Goal: Task Accomplishment & Management: Manage account settings

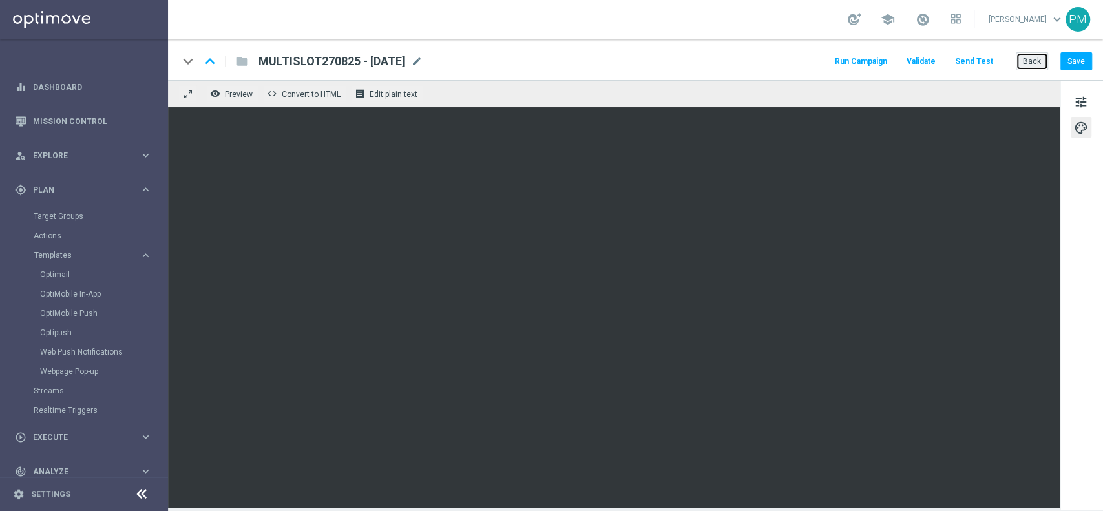
click at [1028, 57] on button "Back" at bounding box center [1031, 61] width 32 height 18
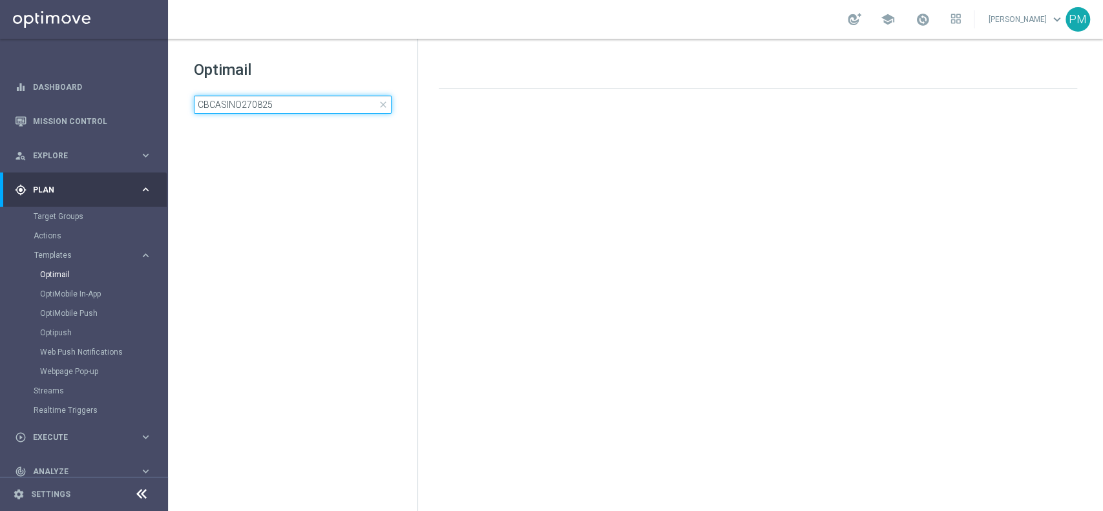
click at [272, 99] on input "CBCASINO270825" at bounding box center [293, 105] width 198 height 18
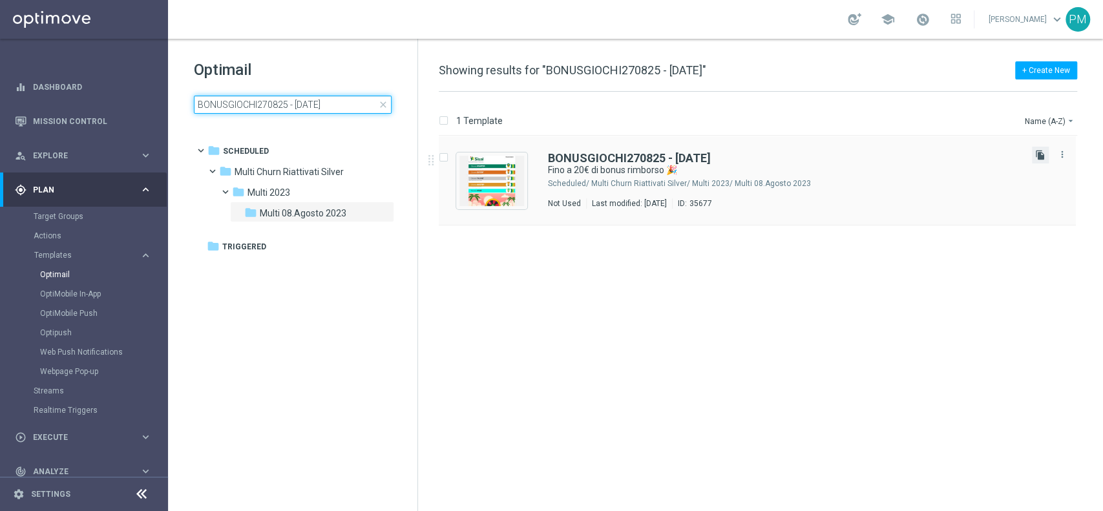
type input "BONUSGIOCHI270825 - [DATE]"
click at [1039, 156] on icon "file_copy" at bounding box center [1040, 155] width 10 height 10
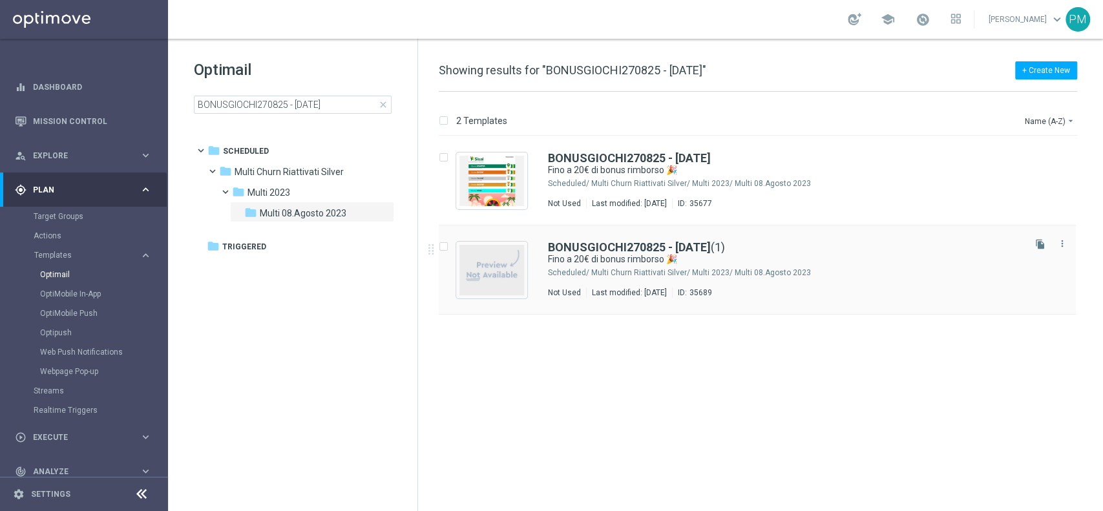
click at [636, 238] on div "BONUSGIOCHI270825 - [DATE] (1) Fino a 20€ di bonus rimborso 🎉 Scheduled/ Multi …" at bounding box center [757, 269] width 637 height 89
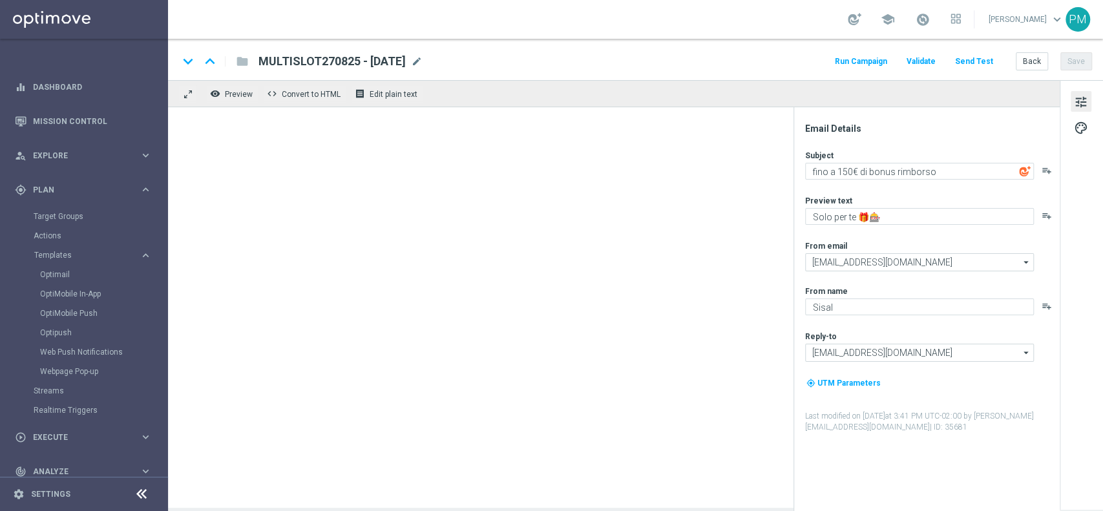
type textarea "Fino a 20€ di bonus rimborso 🎉"
type textarea "Curioso di saperne di più?"
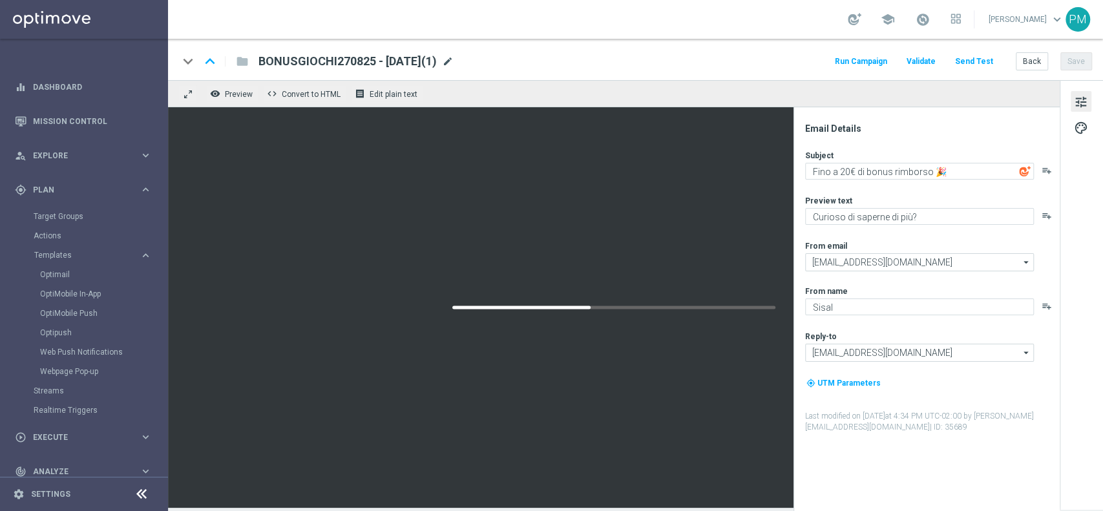
click at [453, 63] on span "mode_edit" at bounding box center [448, 62] width 12 height 12
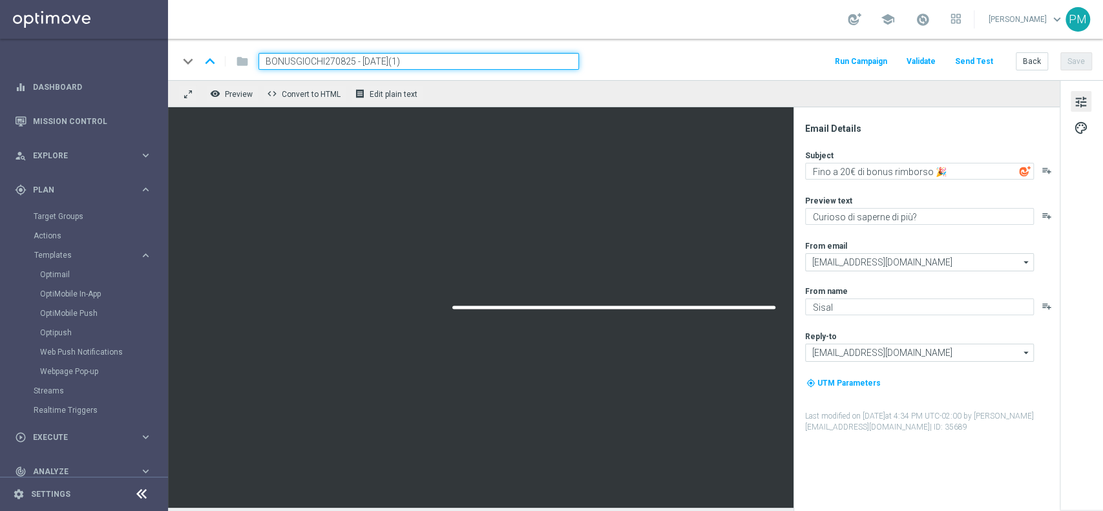
click at [297, 63] on input "BONUSGIOCHI270825 - [DATE](1)" at bounding box center [418, 61] width 320 height 17
paste input "CBGIOCHI270825"
click at [402, 57] on input "CBGIOCHI270825 - [DATE](1)" at bounding box center [418, 61] width 320 height 17
type input "CBGIOCHI270825 - [DATE]"
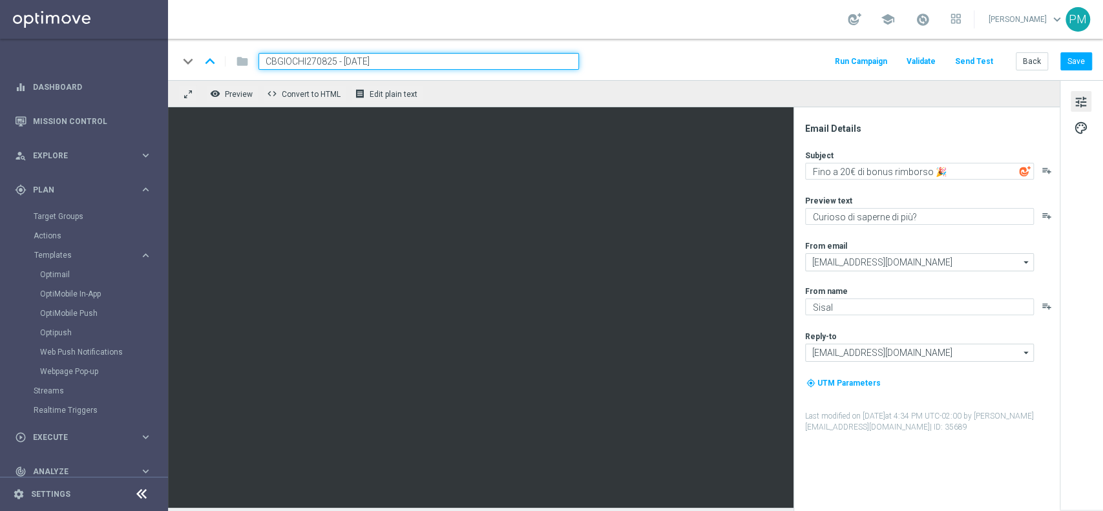
click at [776, 62] on div "keyboard_arrow_down keyboard_arrow_up folder CBGIOCHI270825 - [DATE] Run Campai…" at bounding box center [634, 61] width 913 height 17
click at [845, 175] on textarea "Fino a 20€ di bonus rimborso 🎉" at bounding box center [919, 171] width 229 height 17
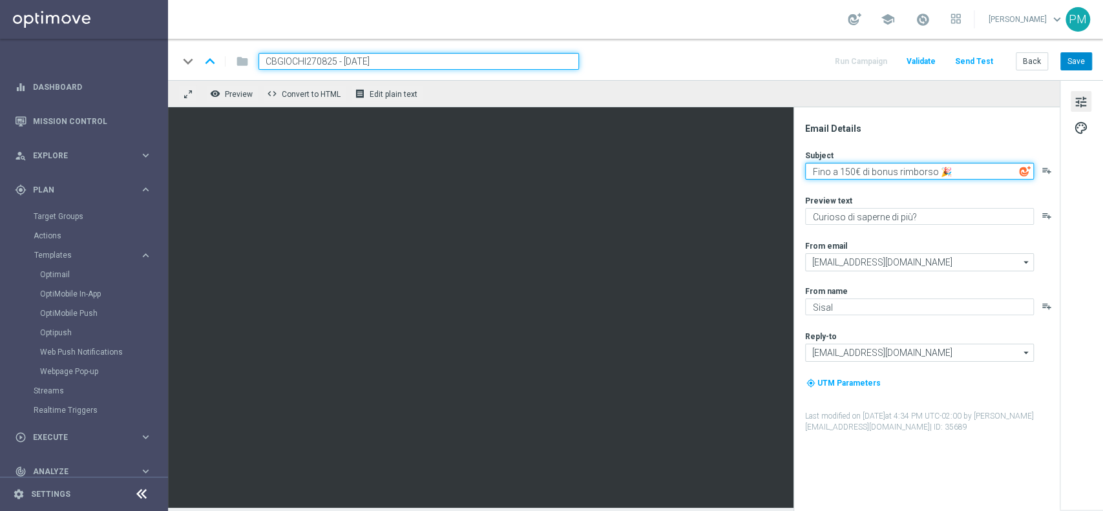
type textarea "Fino a 150€ di bonus rimborso 🎉"
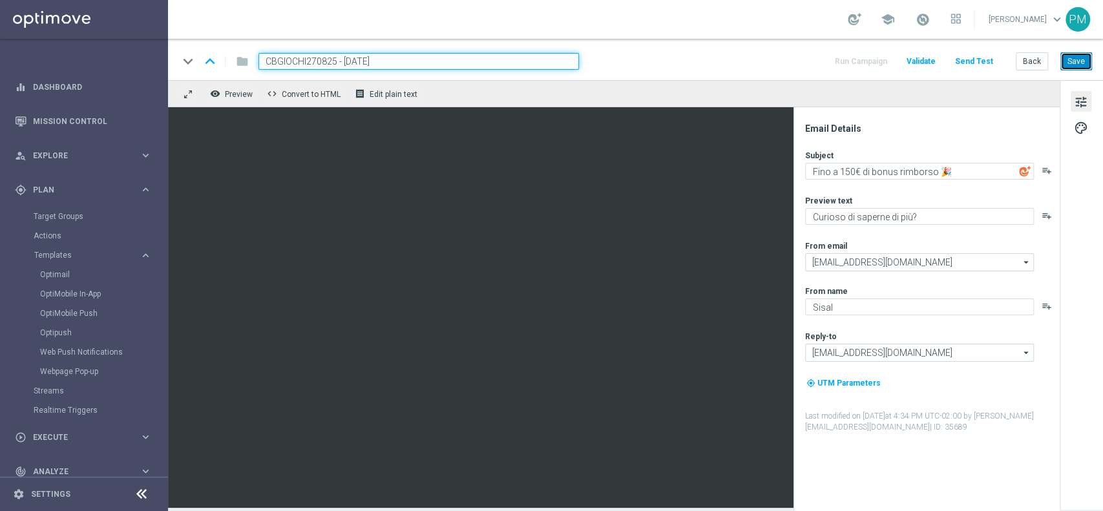
click at [1068, 63] on button "Save" at bounding box center [1076, 61] width 32 height 18
click at [412, 59] on input "CBGIOCHI270825 - [DATE]" at bounding box center [418, 61] width 320 height 17
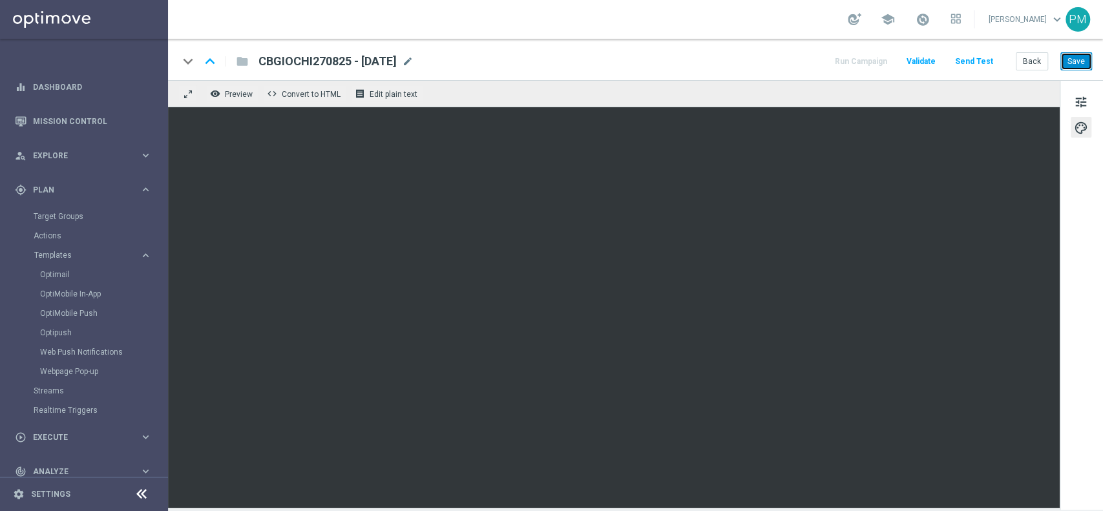
click at [1076, 68] on button "Save" at bounding box center [1076, 61] width 32 height 18
click at [1068, 63] on button "Save" at bounding box center [1076, 61] width 32 height 18
click at [1074, 52] on button "Save" at bounding box center [1076, 61] width 32 height 18
click at [313, 61] on span "CBGIOCHI270825 - [DATE]" at bounding box center [327, 62] width 138 height 16
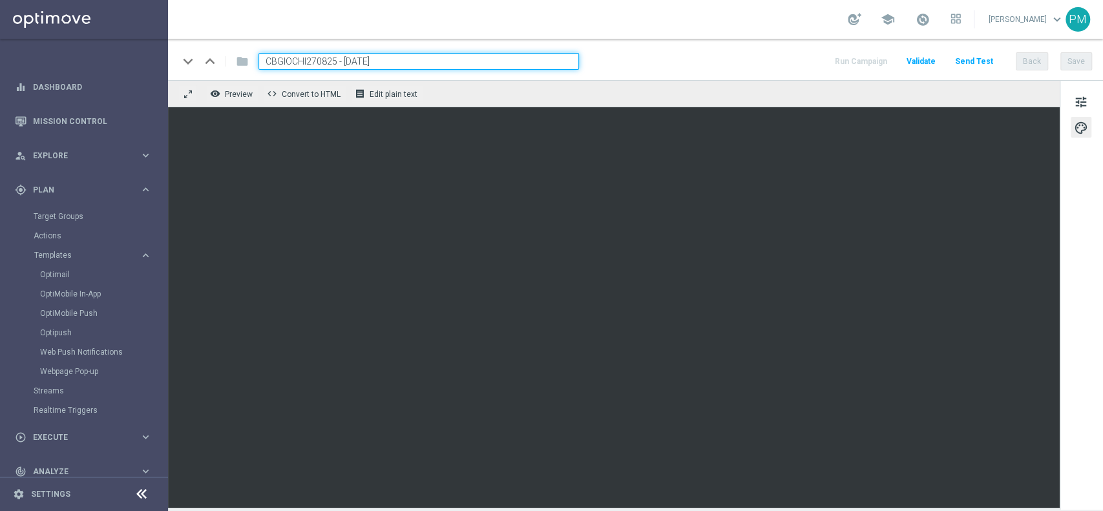
click at [313, 61] on input "CBGIOCHI270825 - [DATE]" at bounding box center [418, 61] width 320 height 17
click at [1086, 60] on button "Save" at bounding box center [1076, 61] width 32 height 18
click at [1024, 59] on button "Back" at bounding box center [1031, 61] width 32 height 18
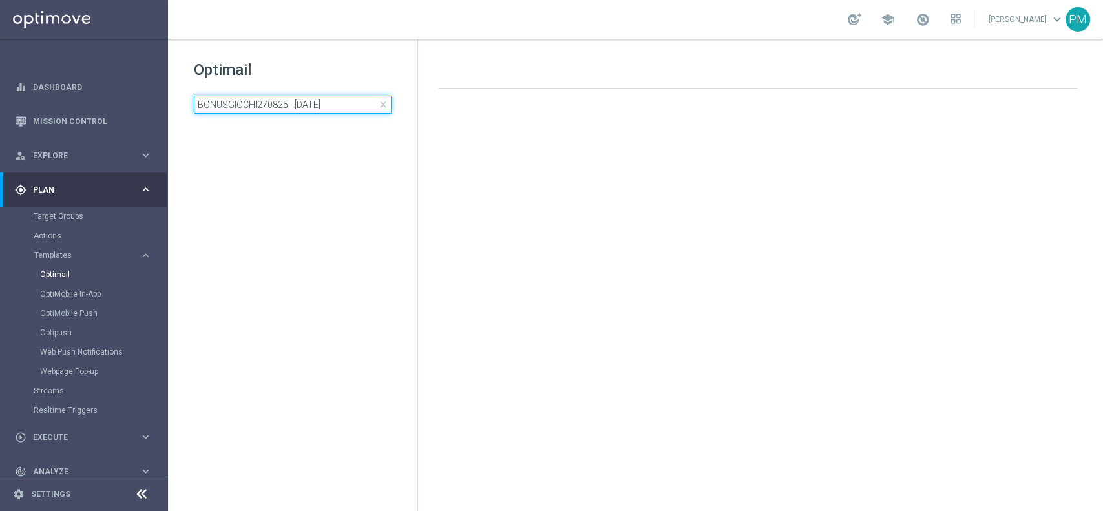
click at [324, 98] on input "BONUSGIOCHI270825 - [DATE]" at bounding box center [293, 105] width 198 height 18
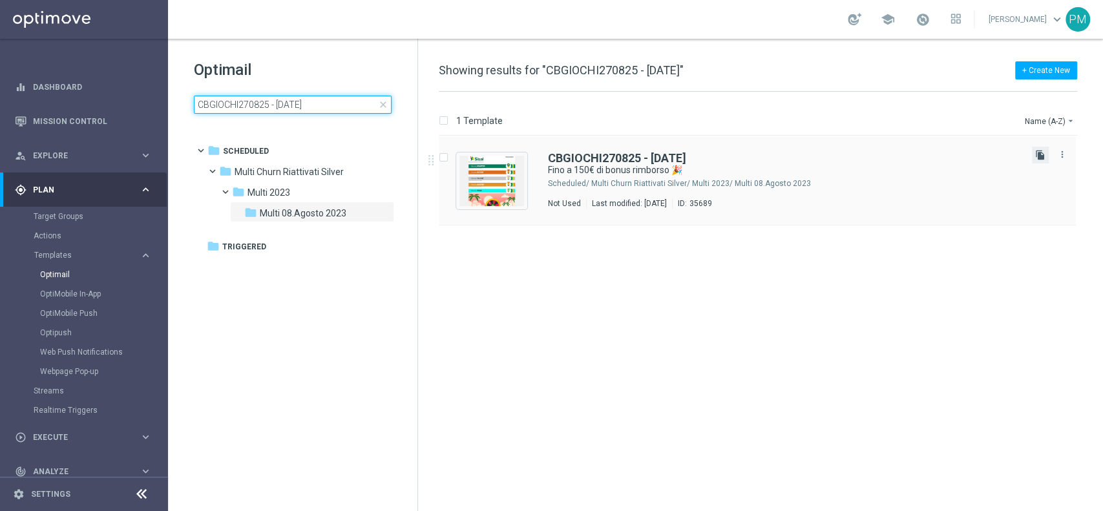
type input "CBGIOCHI270825 - [DATE]"
click at [1037, 156] on icon "file_copy" at bounding box center [1040, 155] width 10 height 10
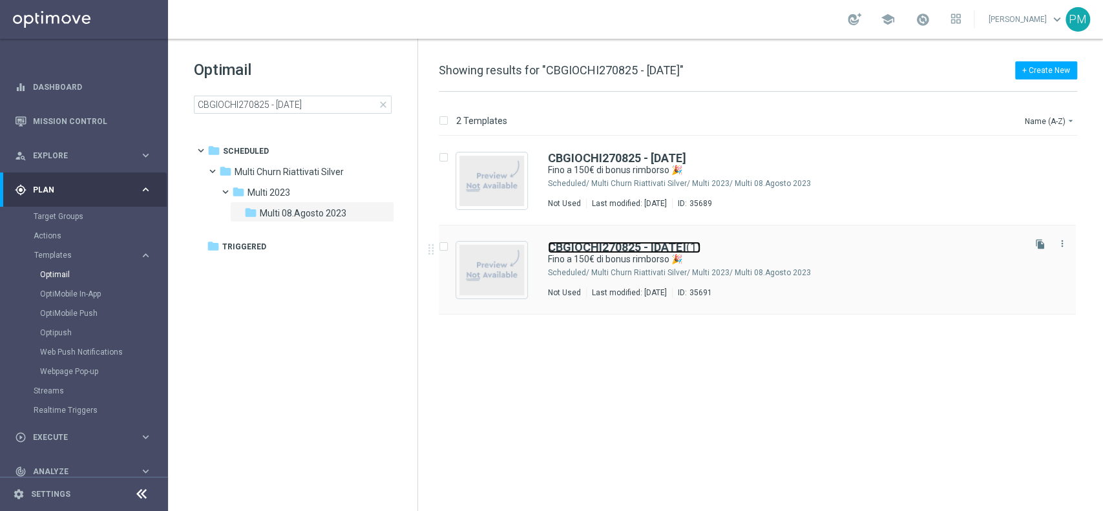
click at [638, 243] on b "CBGIOCHI270825 - [DATE]" at bounding box center [617, 247] width 138 height 14
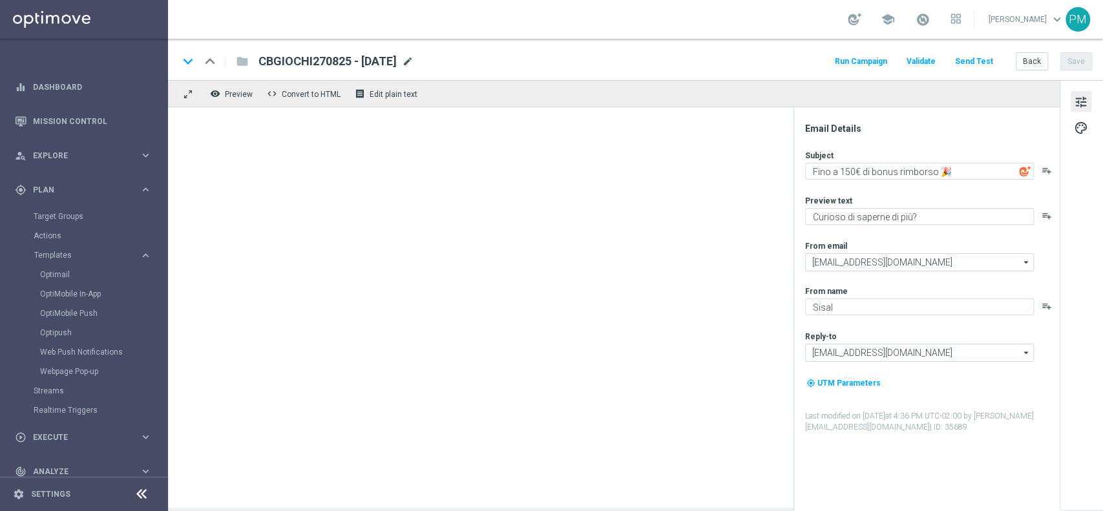
click at [413, 58] on span "mode_edit" at bounding box center [408, 62] width 12 height 12
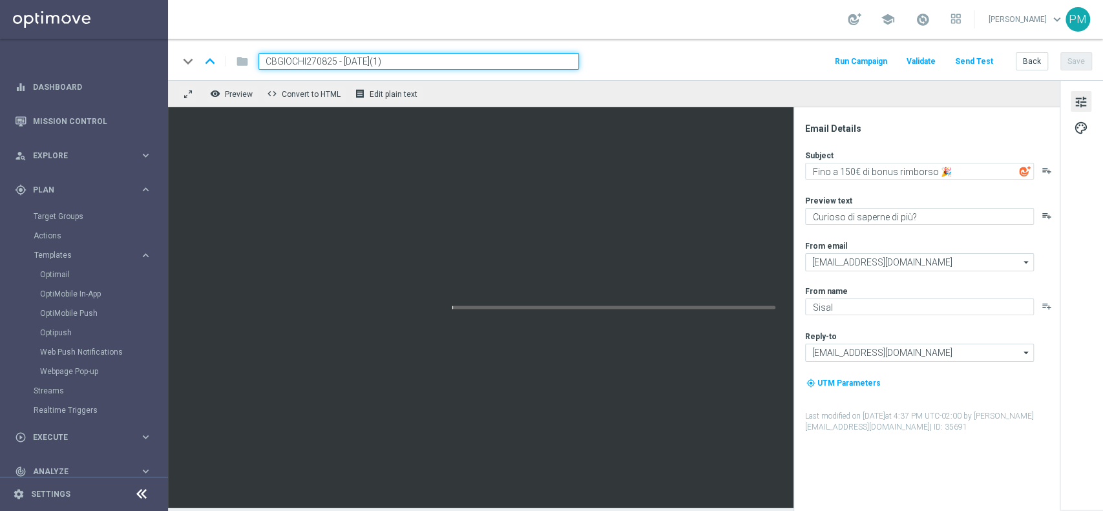
click at [293, 56] on input "CBGIOCHI270825 - [DATE](1)" at bounding box center [418, 61] width 320 height 17
paste input "MASTERGIOCHI2708"
click at [692, 52] on div "keyboard_arrow_down keyboard_arrow_up folder MASTERGIOCHI2708 - [DATE](1) Run C…" at bounding box center [635, 59] width 935 height 41
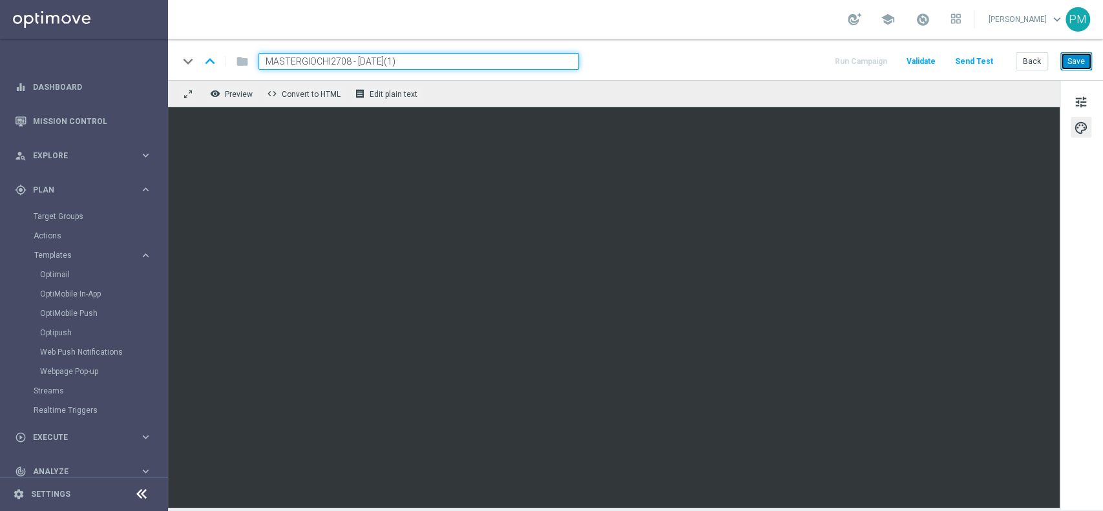
click at [1083, 65] on button "Save" at bounding box center [1076, 61] width 32 height 18
click at [496, 50] on div "keyboard_arrow_down keyboard_arrow_up folder MASTERGIOCHI2708 - [DATE](1) Run C…" at bounding box center [635, 59] width 935 height 41
click at [470, 59] on input "MASTERGIOCHI2708 - [DATE](1)" at bounding box center [418, 61] width 320 height 17
type input "MASTERGIOCHI2708 - [DATE]"
click at [667, 45] on div "keyboard_arrow_down keyboard_arrow_up folder MASTERGIOCHI2708 - [DATE] Run Camp…" at bounding box center [635, 59] width 935 height 41
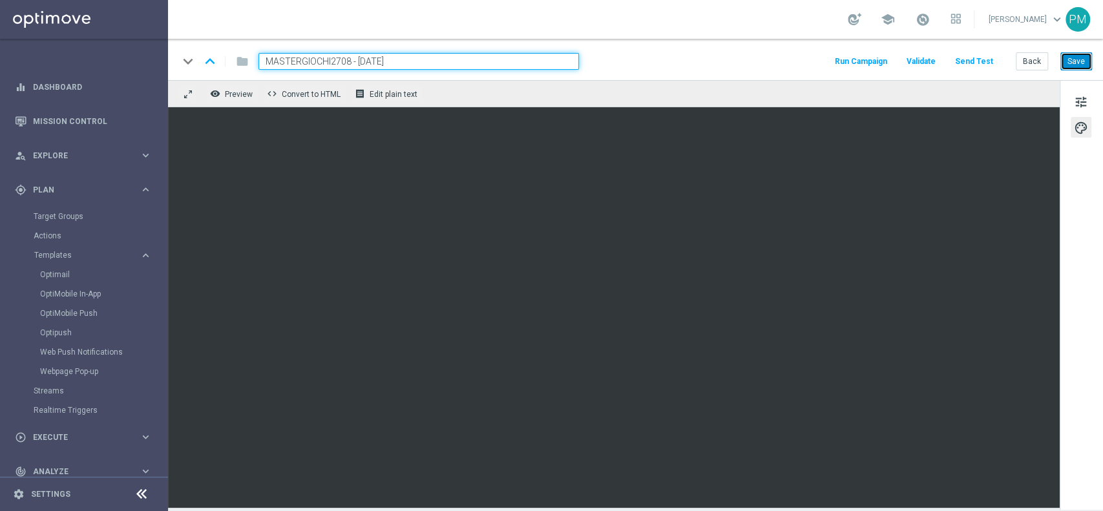
click at [1079, 58] on button "Save" at bounding box center [1076, 61] width 32 height 18
click at [521, 59] on input "MASTERGIOCHI2708 - [DATE]" at bounding box center [418, 61] width 320 height 17
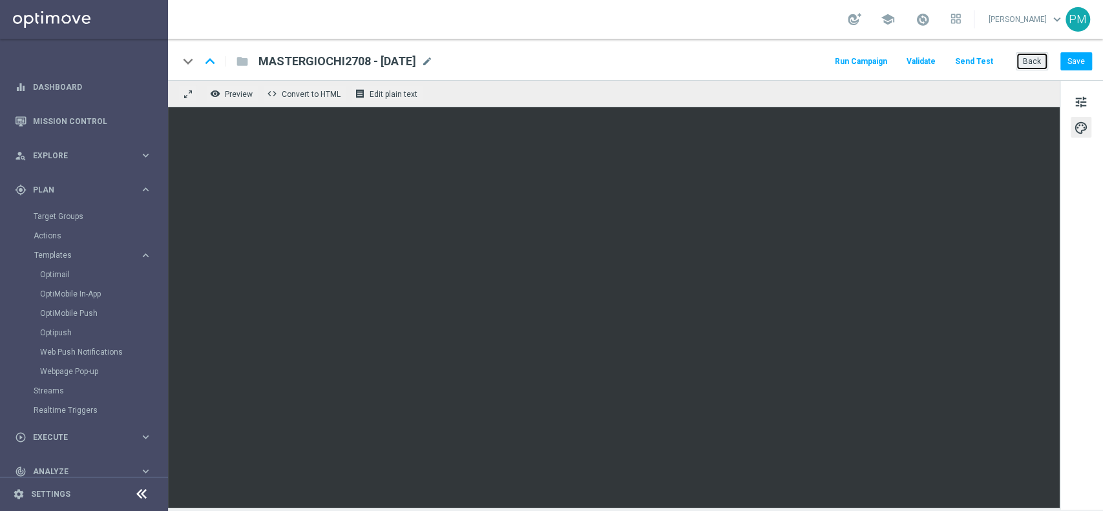
click at [1035, 61] on button "Back" at bounding box center [1031, 61] width 32 height 18
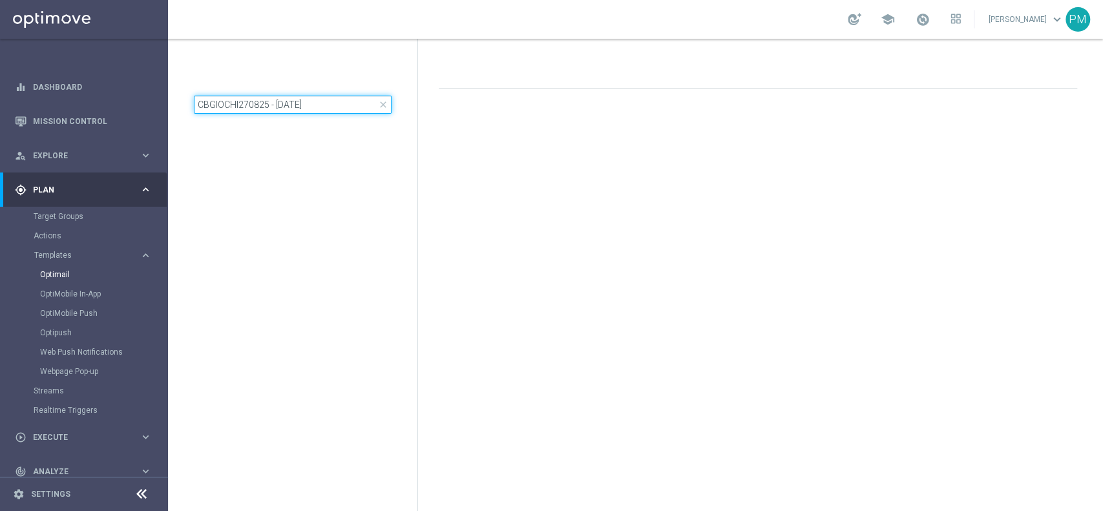
click at [290, 104] on input "CBGIOCHI270825 - [DATE]" at bounding box center [293, 105] width 198 height 18
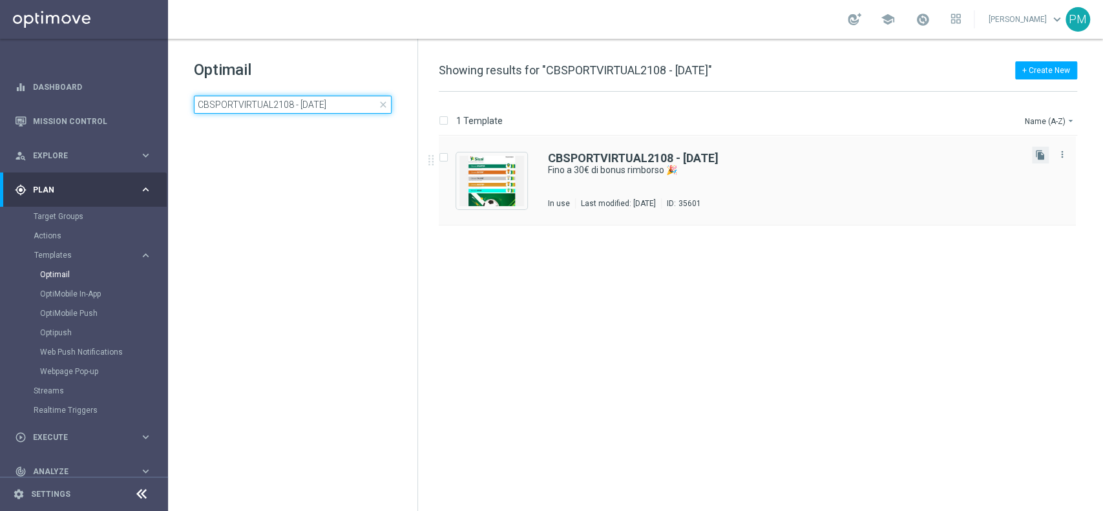
type input "CBSPORTVIRTUAL2108 - [DATE]"
click at [1032, 154] on button "file_copy" at bounding box center [1039, 155] width 17 height 17
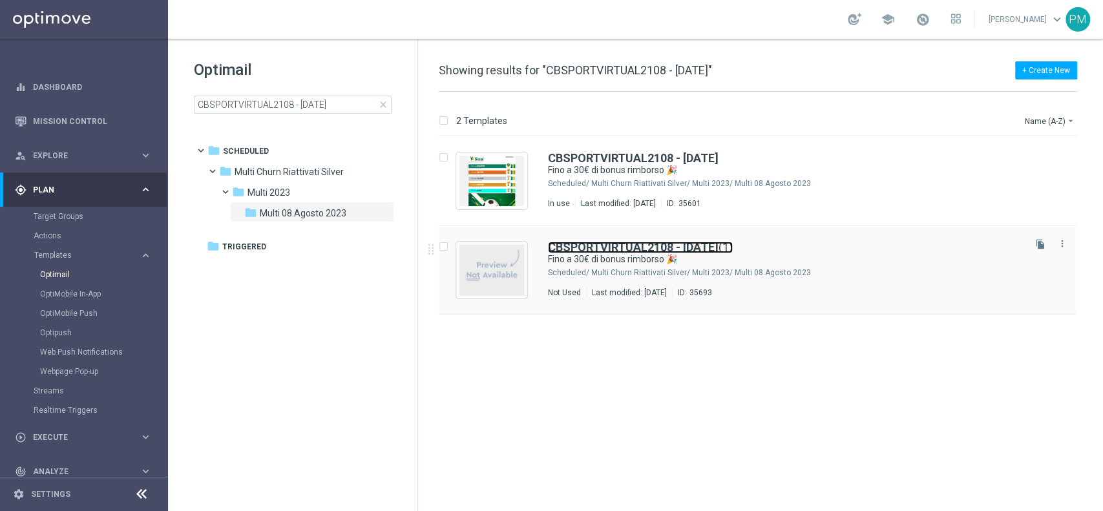
click at [700, 243] on b "CBSPORTVIRTUAL2108 - [DATE]" at bounding box center [633, 247] width 171 height 14
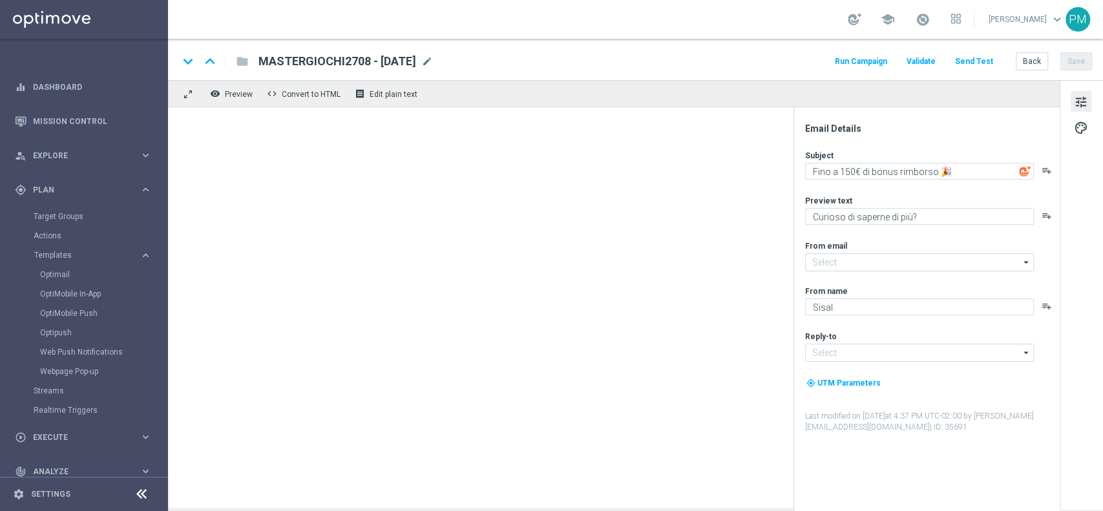
type input "[EMAIL_ADDRESS][DOMAIN_NAME]"
click at [460, 61] on div "keyboard_arrow_down keyboard_arrow_up folder MASTERGIOCHI2708 - [DATE] MASTERGI…" at bounding box center [634, 61] width 913 height 17
type input "CBSPORTVIRTUAL2108 - [DATE](1)"
type textarea "Fino a 30€ di bonus rimborso 🎉"
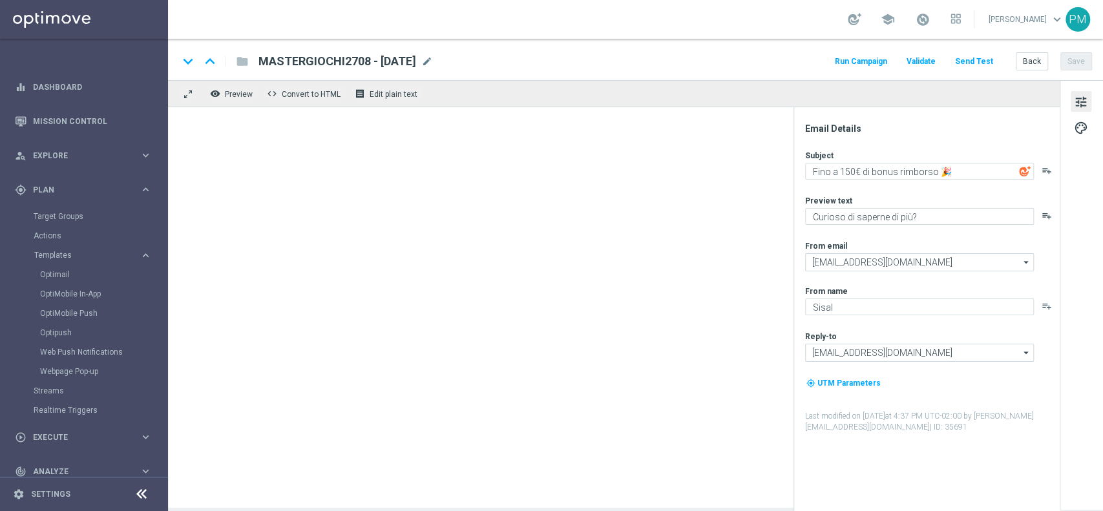
type textarea "su Sport e Virtual"
click at [444, 60] on span "CBSPORTVIRTUAL2108 - [DATE](1)" at bounding box center [351, 62] width 186 height 16
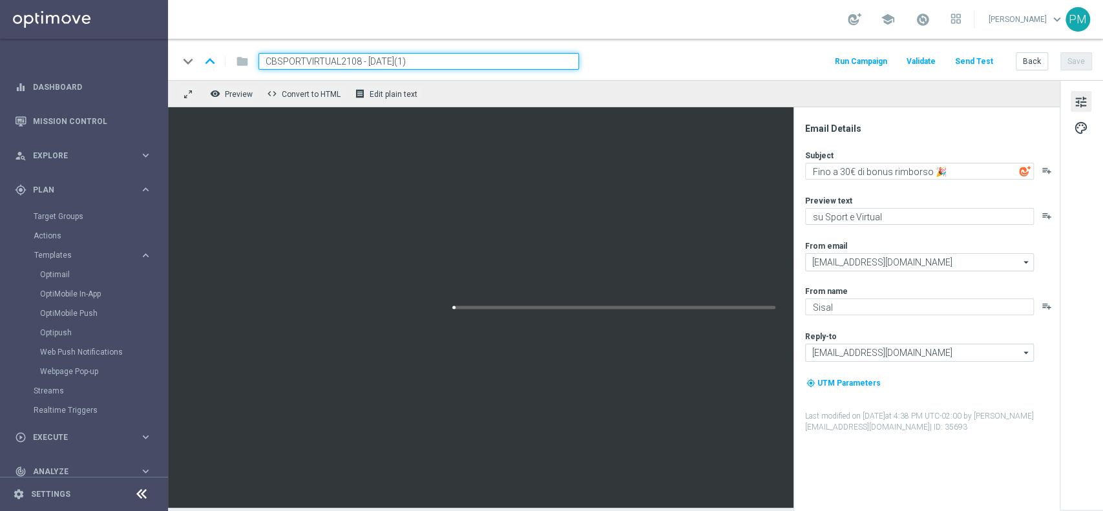
click at [289, 65] on input "CBSPORTVIRTUAL2108 - [DATE](1)" at bounding box center [418, 61] width 320 height 17
click at [290, 61] on input "CBSPORTVIRTUAL2108 - [DATE](1)" at bounding box center [418, 61] width 320 height 17
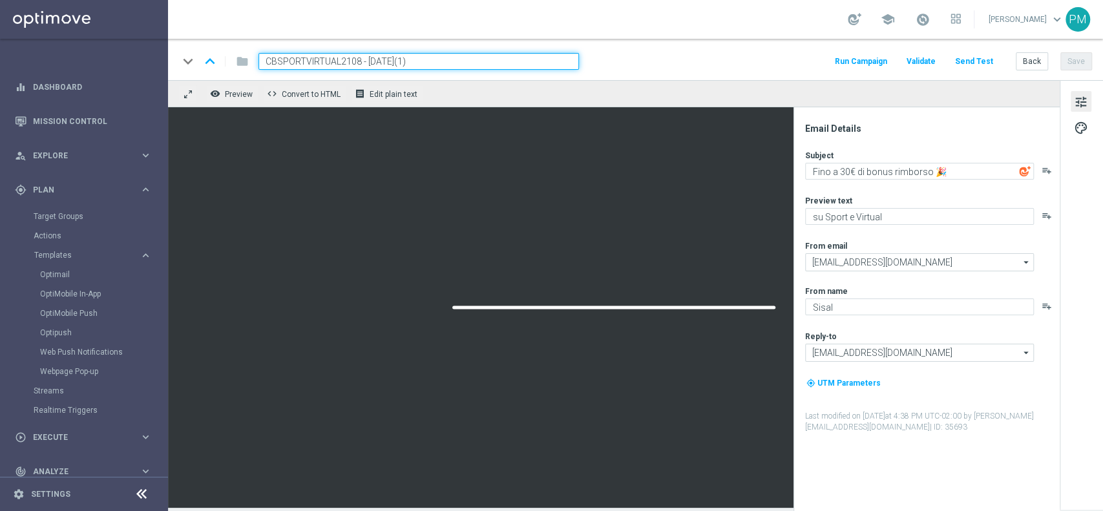
click at [290, 61] on input "CBSPORTVIRTUAL2108 - [DATE](1)" at bounding box center [418, 61] width 320 height 17
paste input "MULTISPORT270825"
click at [447, 60] on input "MULTISPORT270825 - [DATE](1)" at bounding box center [418, 61] width 320 height 17
type input "MULTISPORT270825 - [DATE]"
click at [732, 60] on div "keyboard_arrow_down keyboard_arrow_up folder MULTISPORT270825 - [DATE] Run Camp…" at bounding box center [634, 61] width 913 height 17
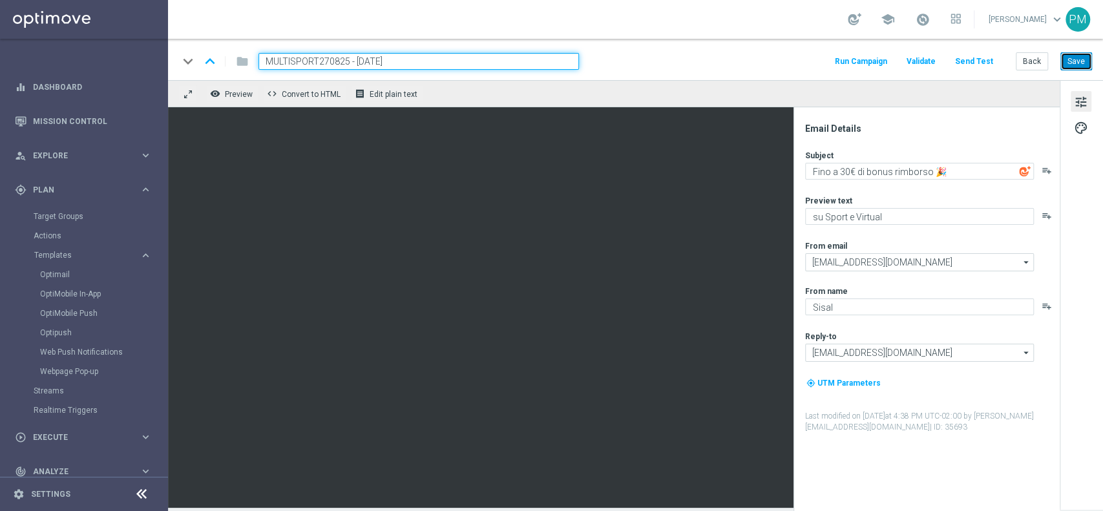
click at [1073, 58] on button "Save" at bounding box center [1076, 61] width 32 height 18
click at [535, 62] on input "MULTISPORT270825 - [DATE]" at bounding box center [418, 61] width 320 height 17
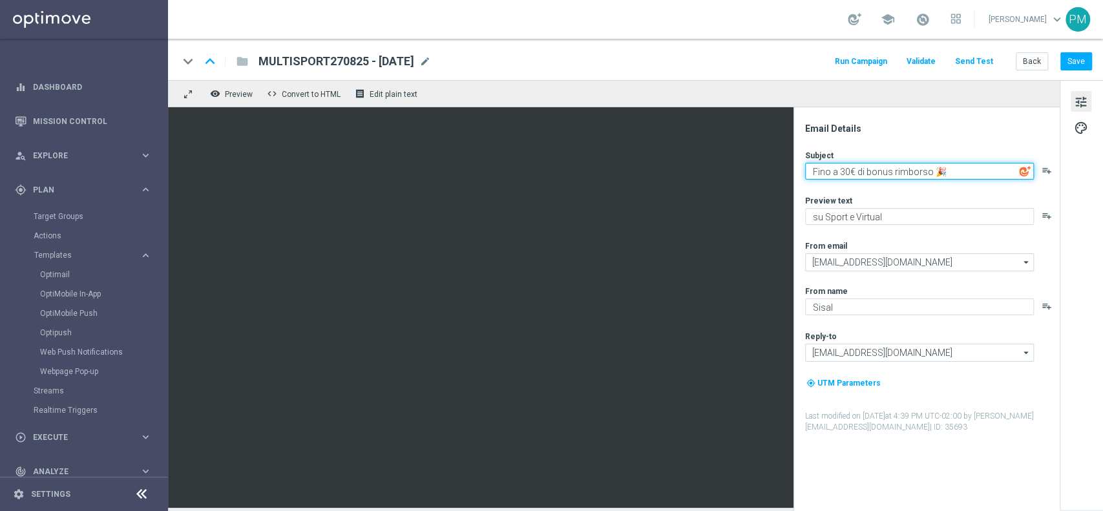
drag, startPoint x: 847, startPoint y: 170, endPoint x: 849, endPoint y: 212, distance: 42.1
click at [847, 171] on textarea "Fino a 30€ di bonus rimborso 🎉" at bounding box center [919, 171] width 229 height 17
type textarea "Fino a 150€ di bonus rimborso 🎉"
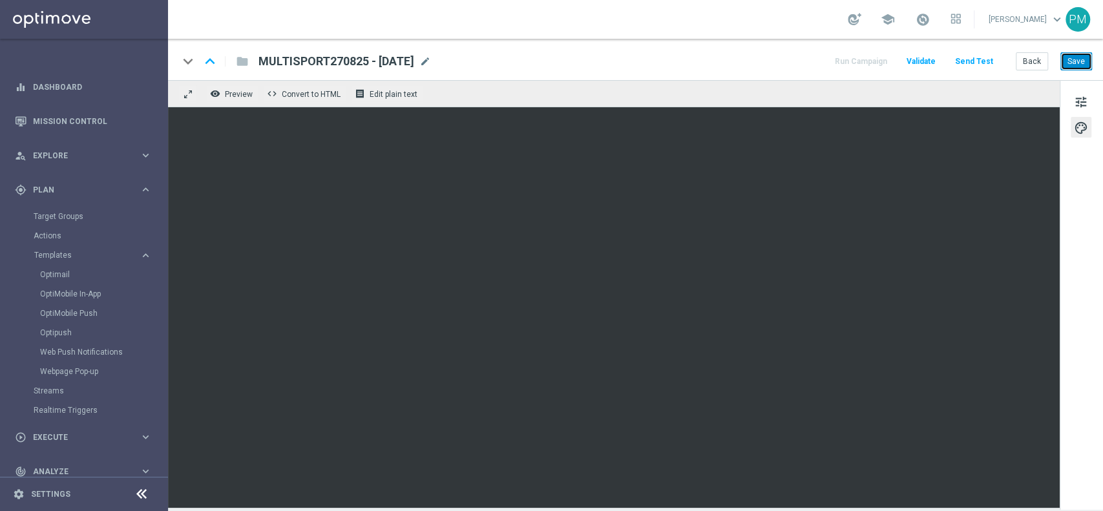
click at [1083, 63] on button "Save" at bounding box center [1076, 61] width 32 height 18
click at [1086, 101] on span "tune" at bounding box center [1080, 102] width 14 height 17
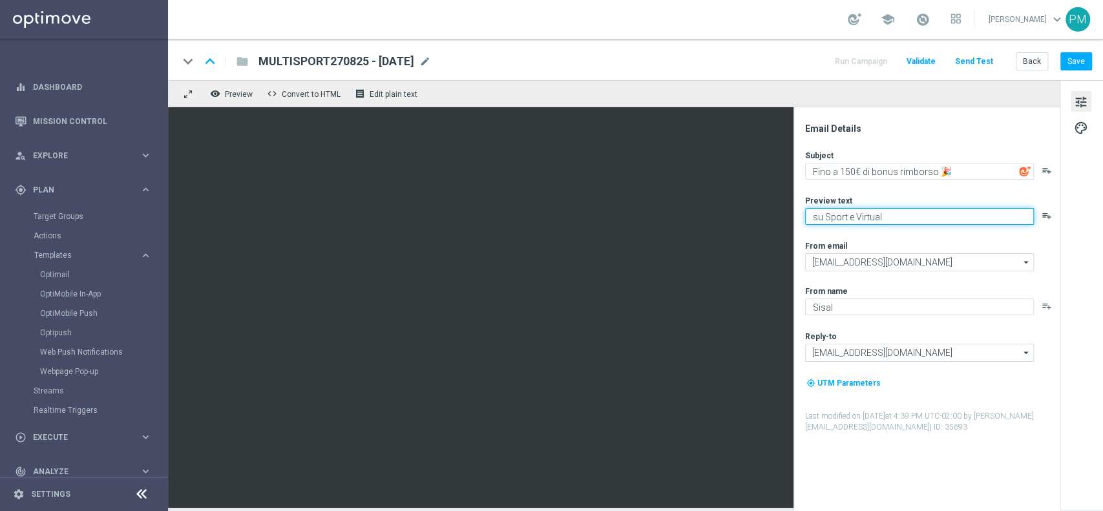
drag, startPoint x: 892, startPoint y: 220, endPoint x: 846, endPoint y: 216, distance: 46.0
click at [846, 216] on textarea "su Sport e Virtual" at bounding box center [919, 216] width 229 height 17
drag, startPoint x: 822, startPoint y: 217, endPoint x: 836, endPoint y: 243, distance: 29.8
click at [822, 218] on textarea "su Sport" at bounding box center [919, 216] width 229 height 17
click at [907, 214] on textarea "su tutto lo Sport" at bounding box center [919, 216] width 229 height 17
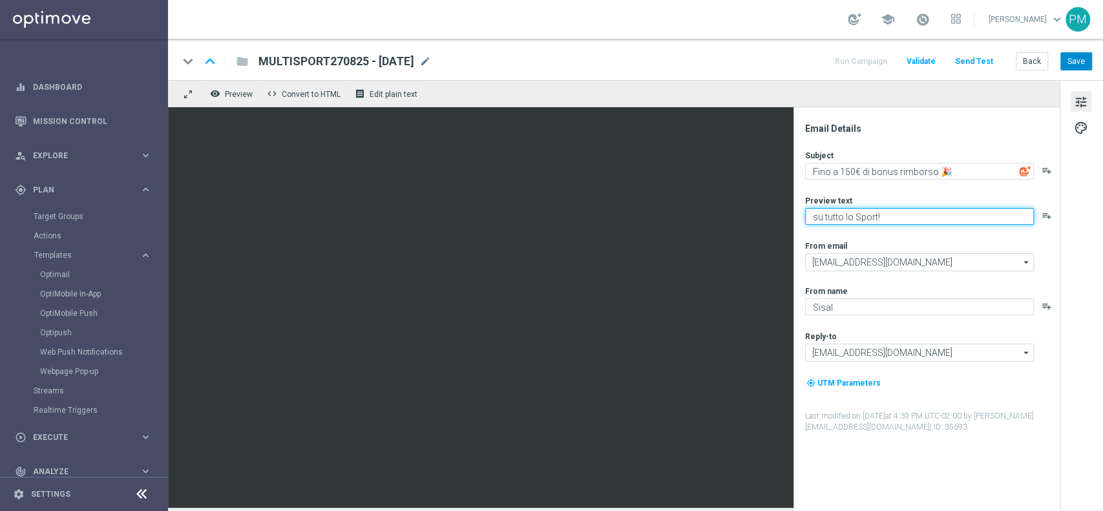
type textarea "su tutto lo Sport!"
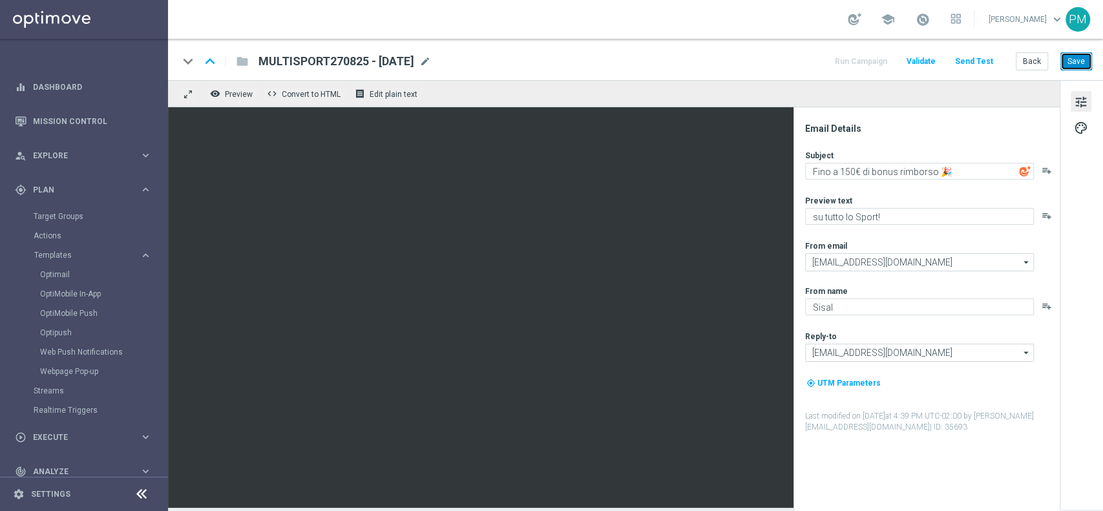
click at [1064, 64] on button "Save" at bounding box center [1076, 61] width 32 height 18
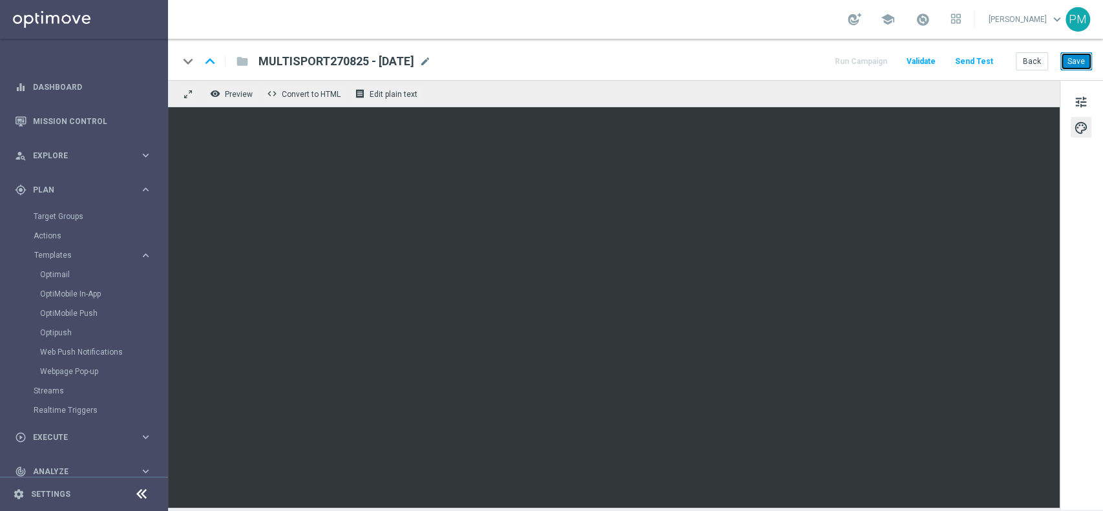
click at [1089, 56] on button "Save" at bounding box center [1076, 61] width 32 height 18
click at [1073, 64] on button "Save" at bounding box center [1076, 61] width 32 height 18
click at [1074, 64] on button "Save" at bounding box center [1076, 61] width 32 height 18
click at [1083, 62] on button "Save" at bounding box center [1076, 61] width 32 height 18
click at [1082, 55] on button "Save" at bounding box center [1076, 61] width 32 height 18
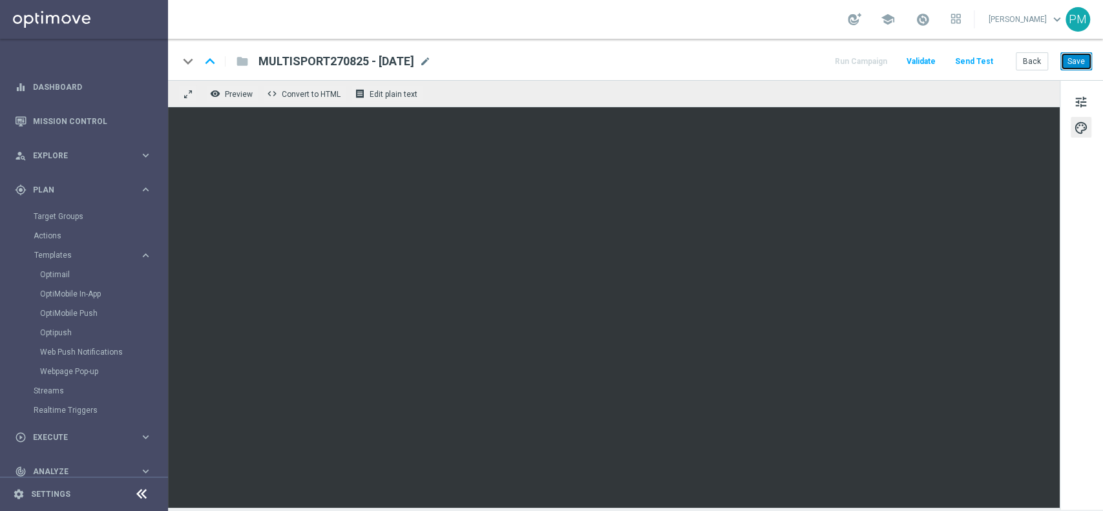
click at [1075, 63] on button "Save" at bounding box center [1076, 61] width 32 height 18
click at [1075, 56] on button "Save" at bounding box center [1076, 61] width 32 height 18
click at [1028, 63] on button "Back" at bounding box center [1031, 61] width 32 height 18
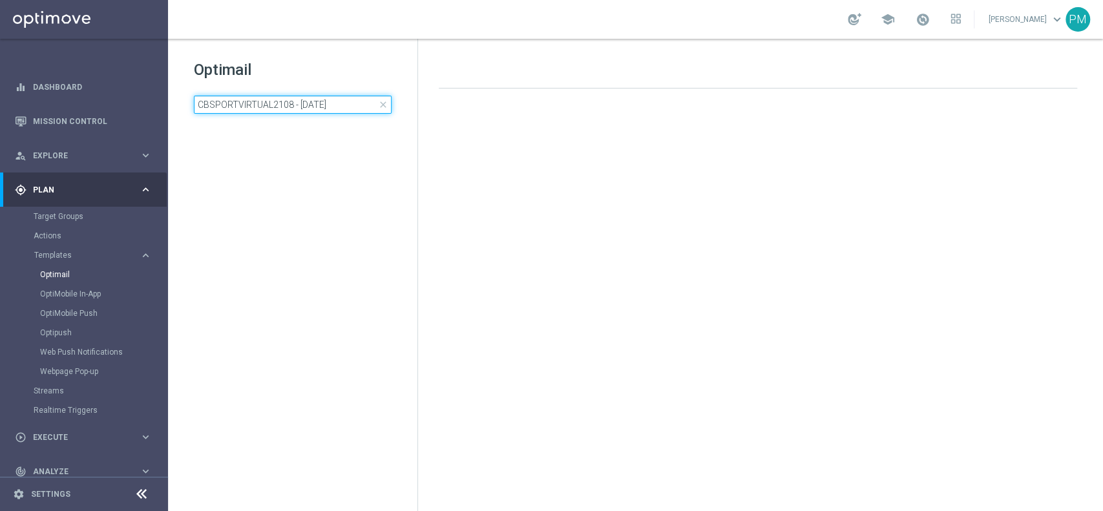
click at [336, 106] on input "CBSPORTVIRTUAL2108 - [DATE]" at bounding box center [293, 105] width 198 height 18
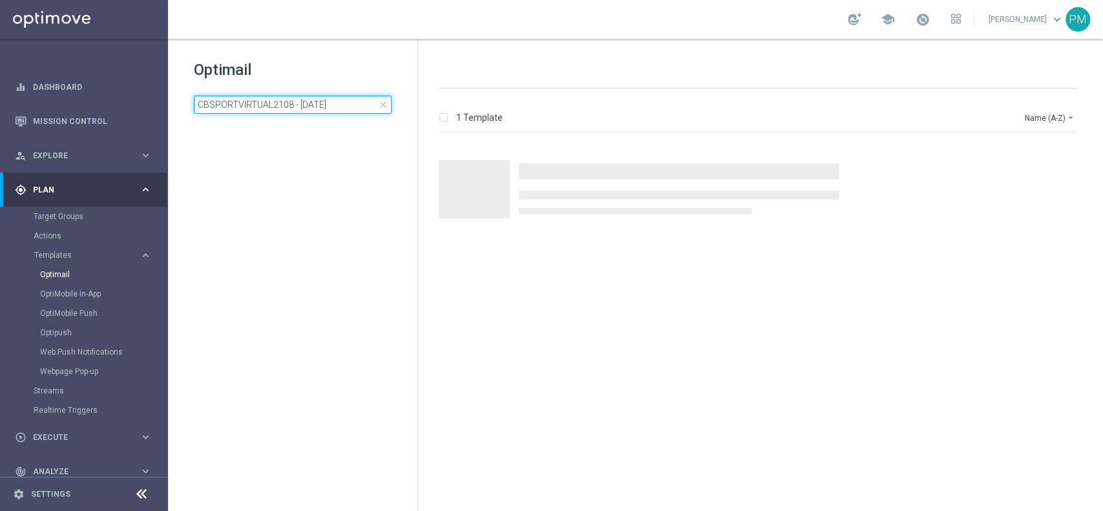
click at [336, 106] on input "CBSPORTVIRTUAL2108 - [DATE]" at bounding box center [293, 105] width 198 height 18
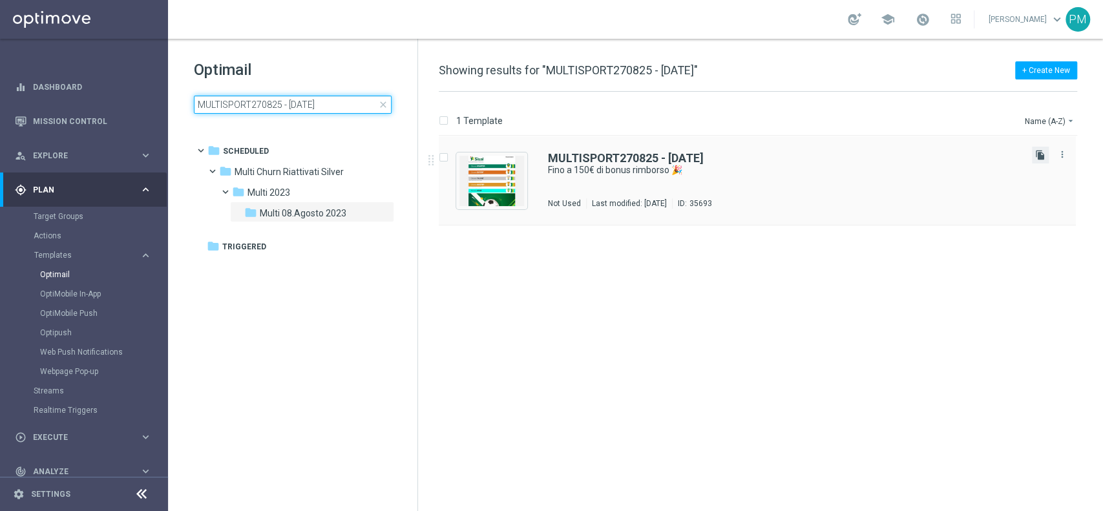
type input "MULTISPORT270825 - [DATE]"
click at [1039, 152] on icon "file_copy" at bounding box center [1040, 155] width 10 height 10
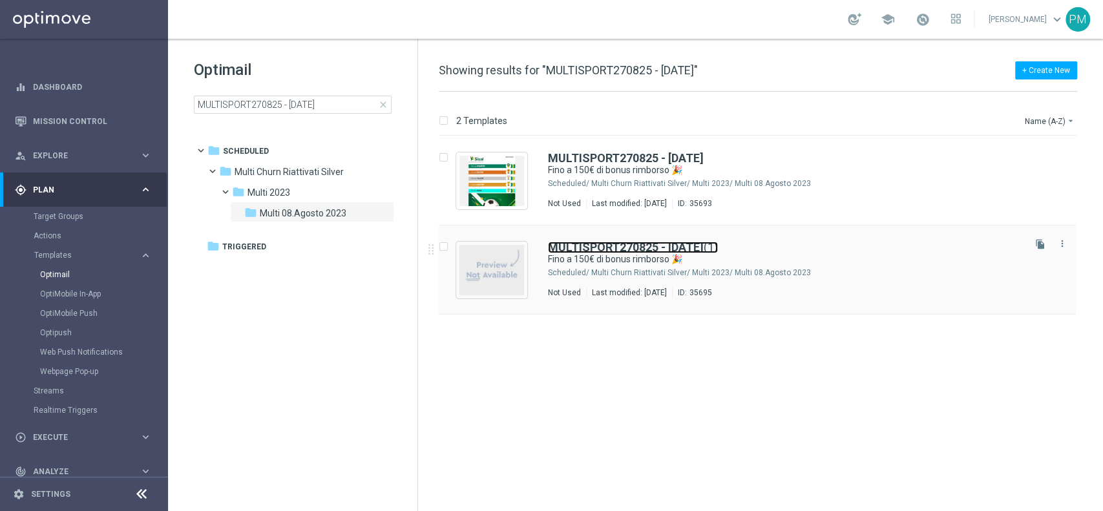
click at [652, 242] on b "MULTISPORT270825 - [DATE]" at bounding box center [626, 247] width 156 height 14
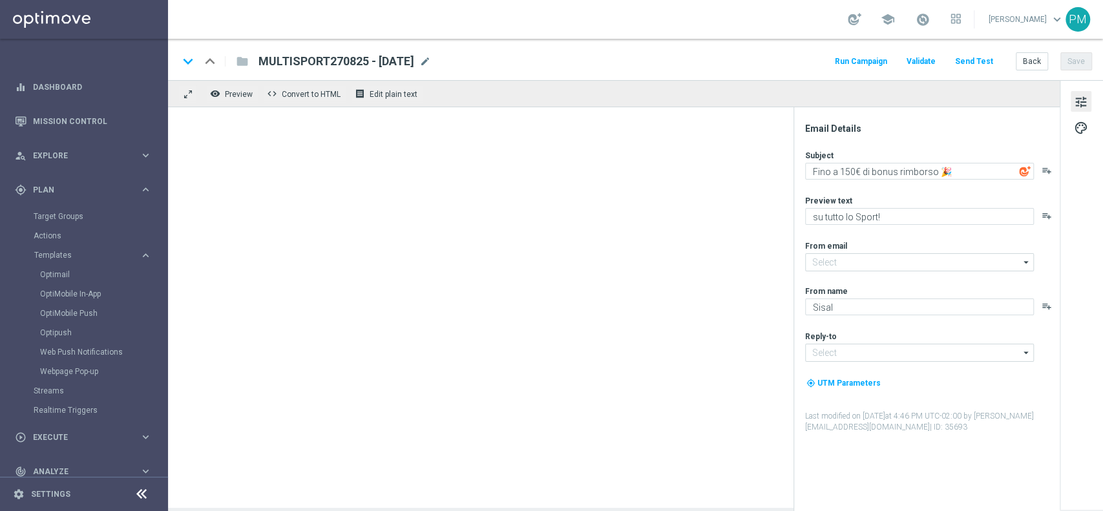
type input "[EMAIL_ADDRESS][DOMAIN_NAME]"
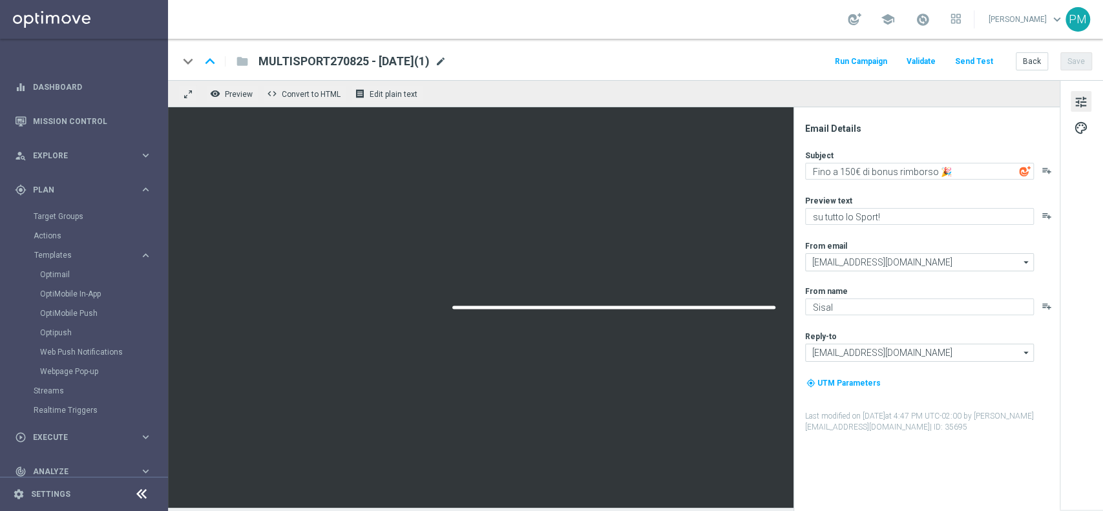
click at [446, 61] on span "mode_edit" at bounding box center [441, 62] width 12 height 12
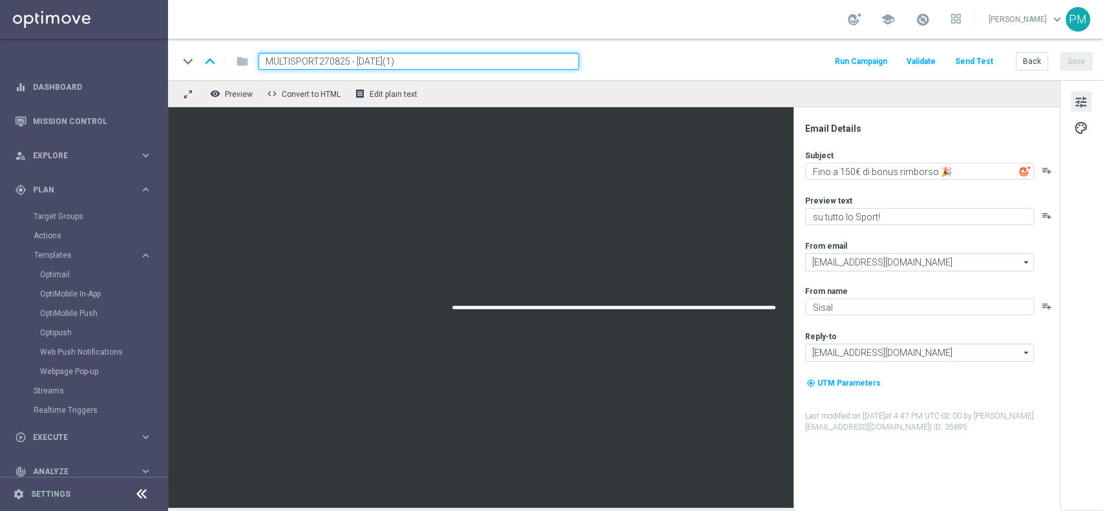
click at [297, 56] on input "MULTISPORT270825 - [DATE](1)" at bounding box center [418, 61] width 320 height 17
paste input "CBSPORTVIRTUAL2708"
click at [426, 64] on input "CBSPORTVIRTUAL2708 - [DATE](1)" at bounding box center [418, 61] width 320 height 17
type input "CBSPORTVIRTUAL2708 - [DATE]"
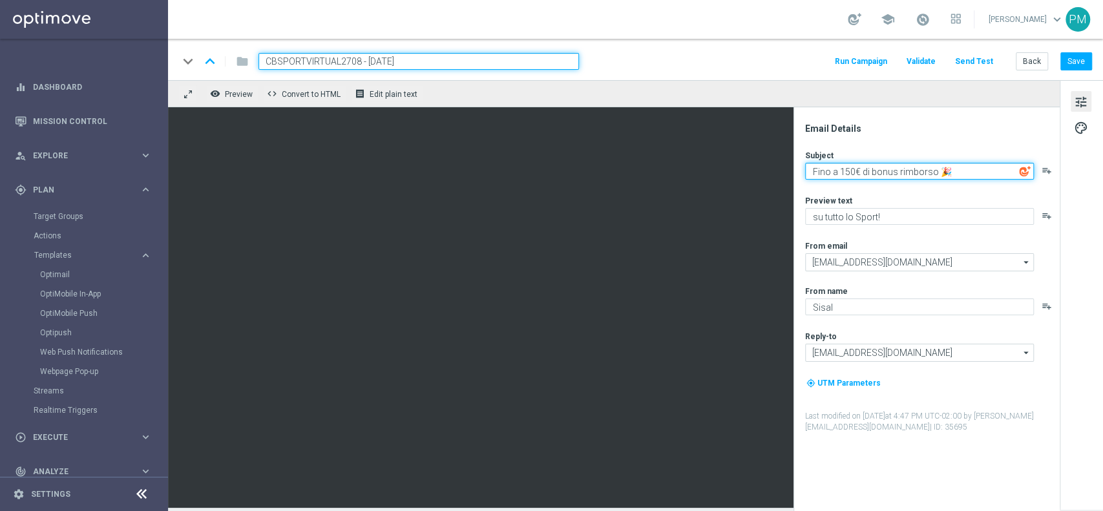
click at [853, 174] on textarea "Fino a 150€ di bonus rimborso 🎉" at bounding box center [919, 171] width 229 height 17
type textarea "Fino a 20€ di bonus rimborso 🎉"
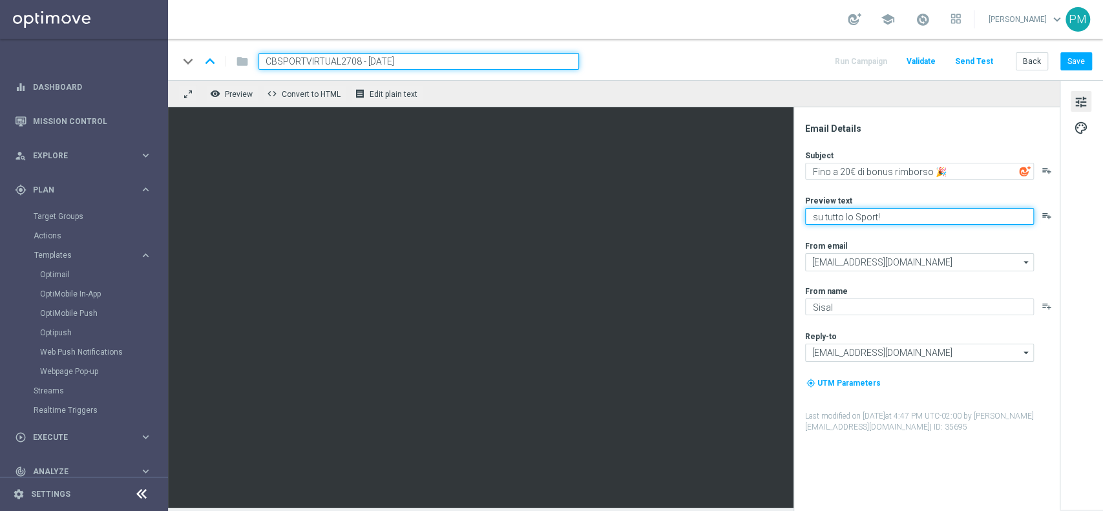
click at [851, 217] on textarea "su tutto lo Sport!" at bounding box center [919, 216] width 229 height 17
type textarea "su Sport e Virtual!"
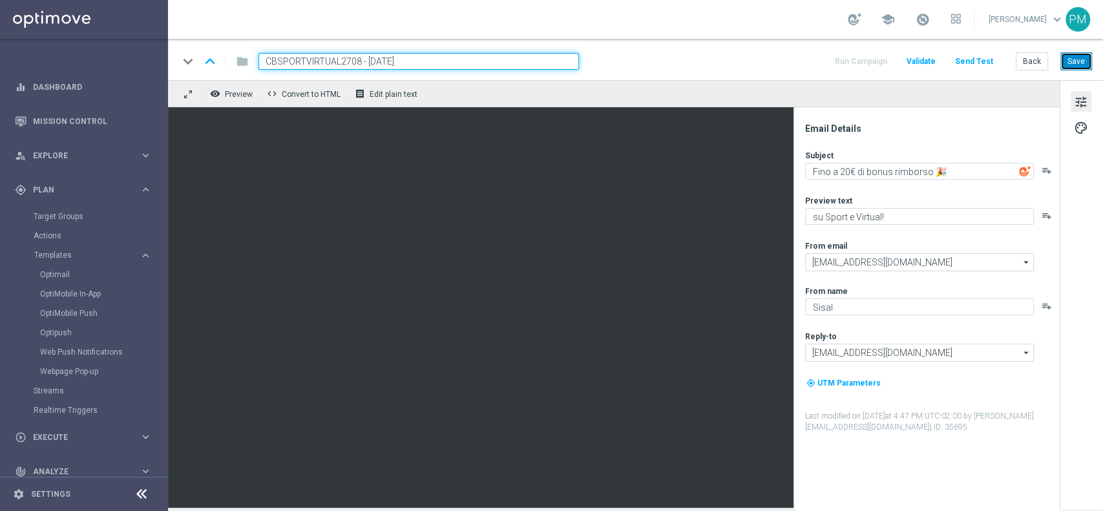
click at [1079, 57] on button "Save" at bounding box center [1076, 61] width 32 height 18
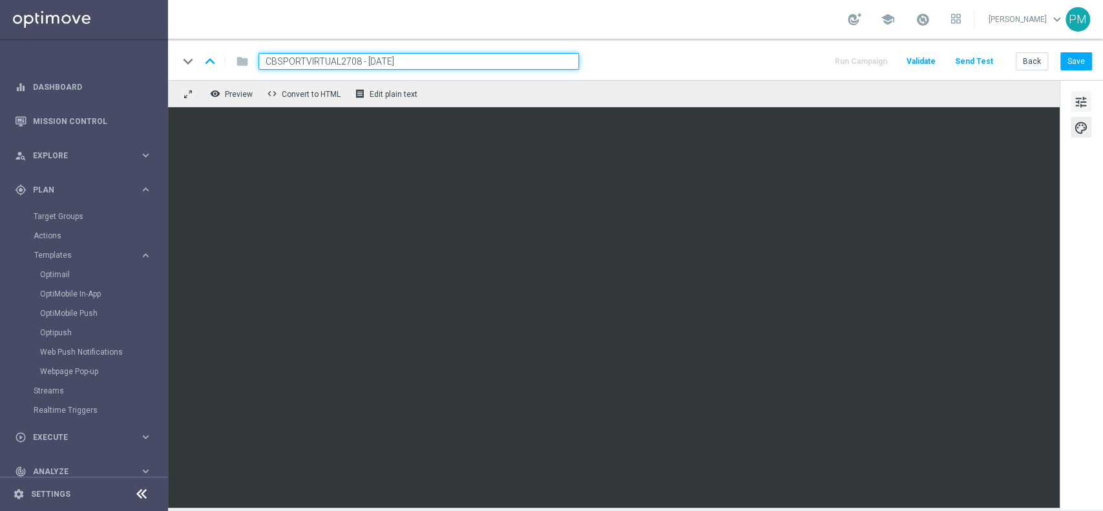
click at [1071, 101] on button "tune" at bounding box center [1080, 101] width 21 height 21
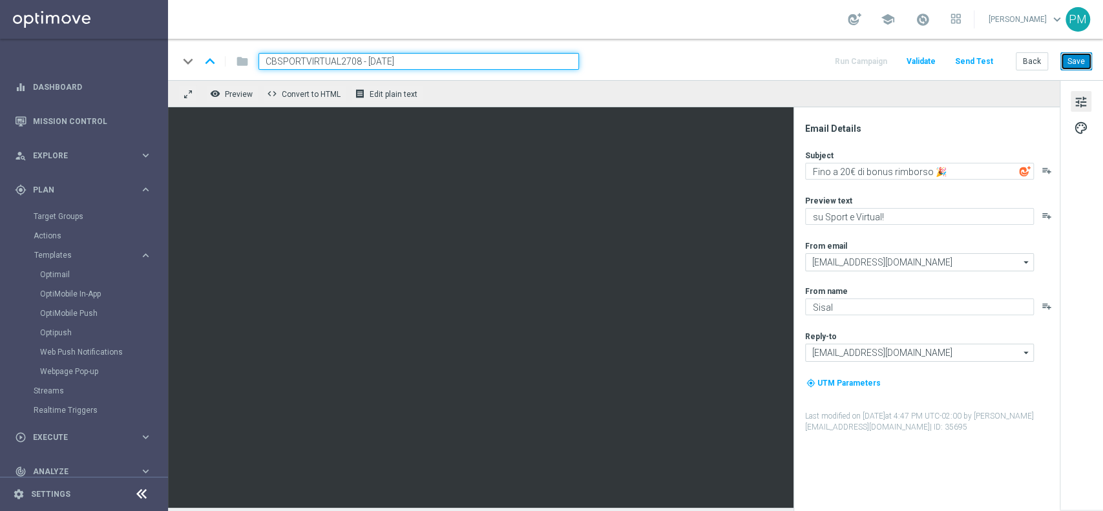
click at [1085, 59] on button "Save" at bounding box center [1076, 61] width 32 height 18
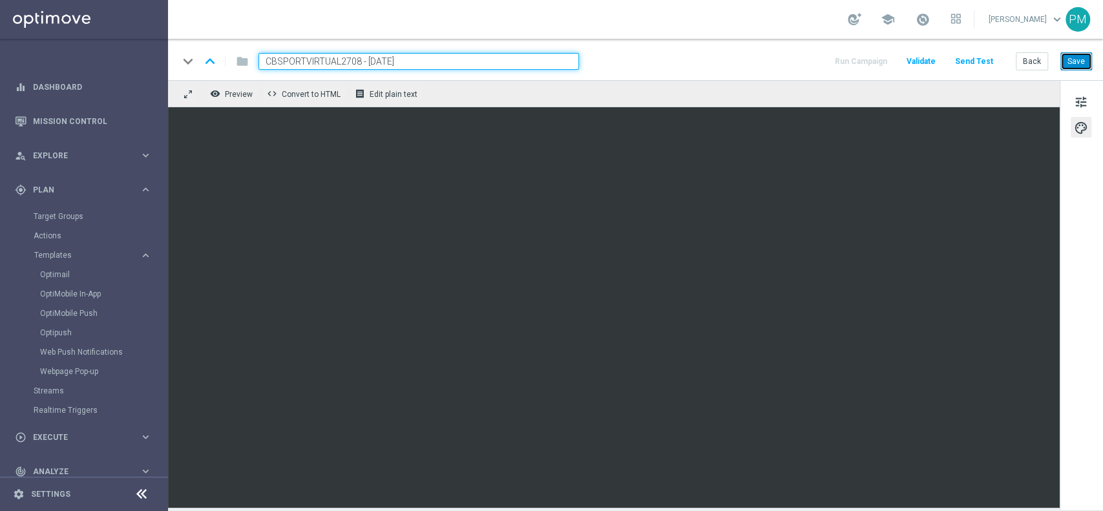
click at [1084, 57] on button "Save" at bounding box center [1076, 61] width 32 height 18
click at [1081, 54] on button "Save" at bounding box center [1076, 61] width 32 height 18
click at [1083, 101] on span "tune" at bounding box center [1080, 102] width 14 height 17
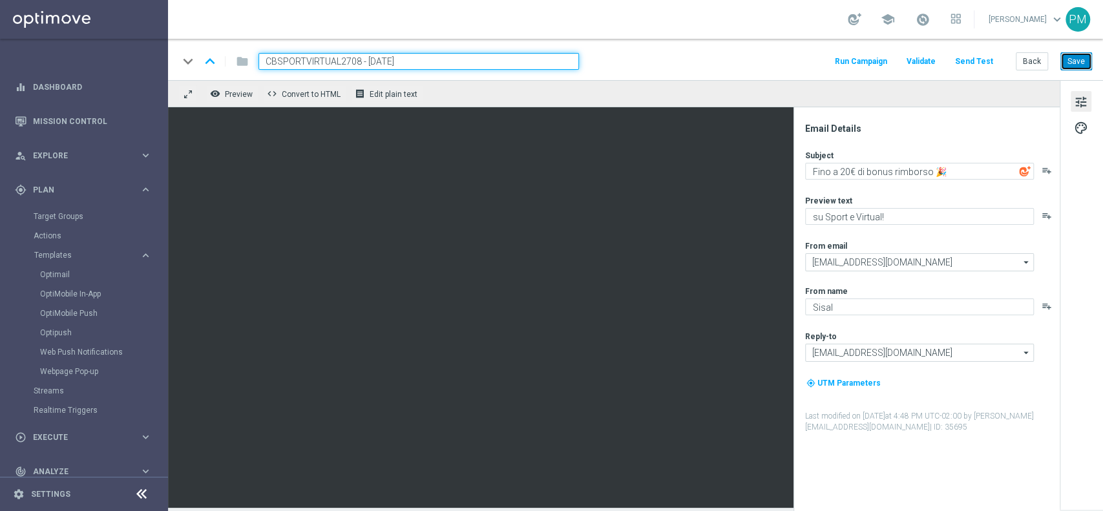
click at [1083, 63] on button "Save" at bounding box center [1076, 61] width 32 height 18
click at [1027, 61] on button "Back" at bounding box center [1031, 61] width 32 height 18
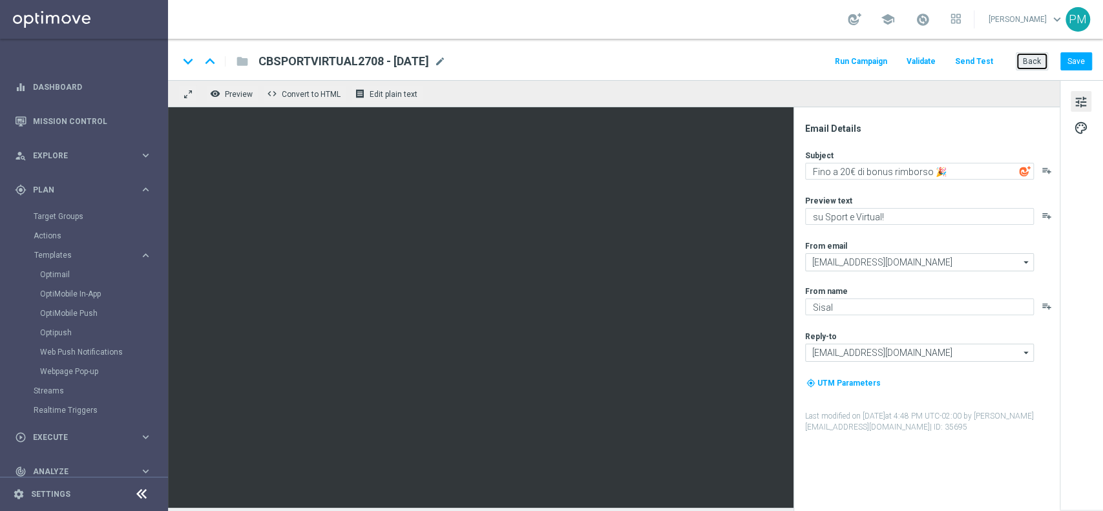
click at [1039, 62] on button "Back" at bounding box center [1031, 61] width 32 height 18
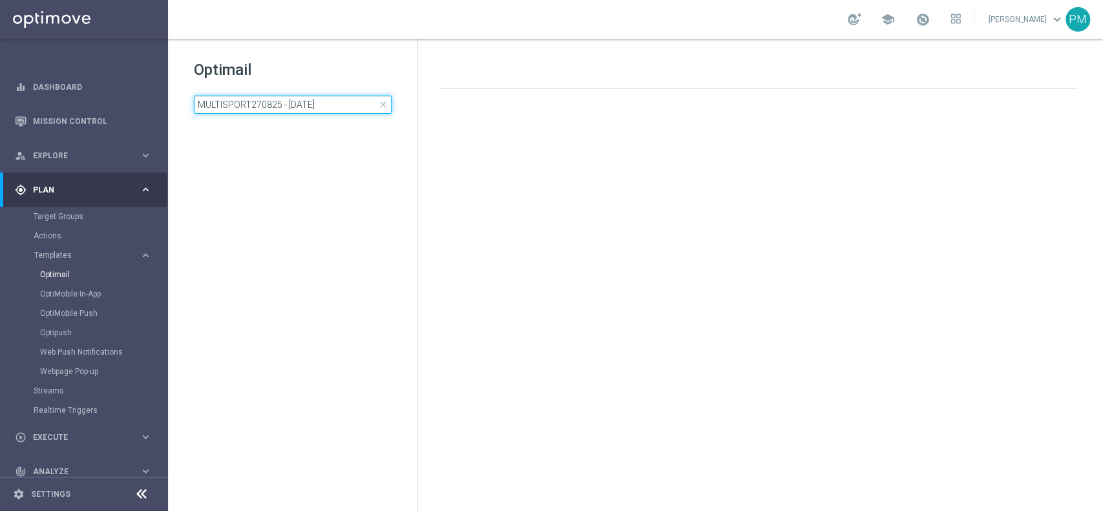
click at [321, 96] on input "MULTISPORT270825 - [DATE]" at bounding box center [293, 105] width 198 height 18
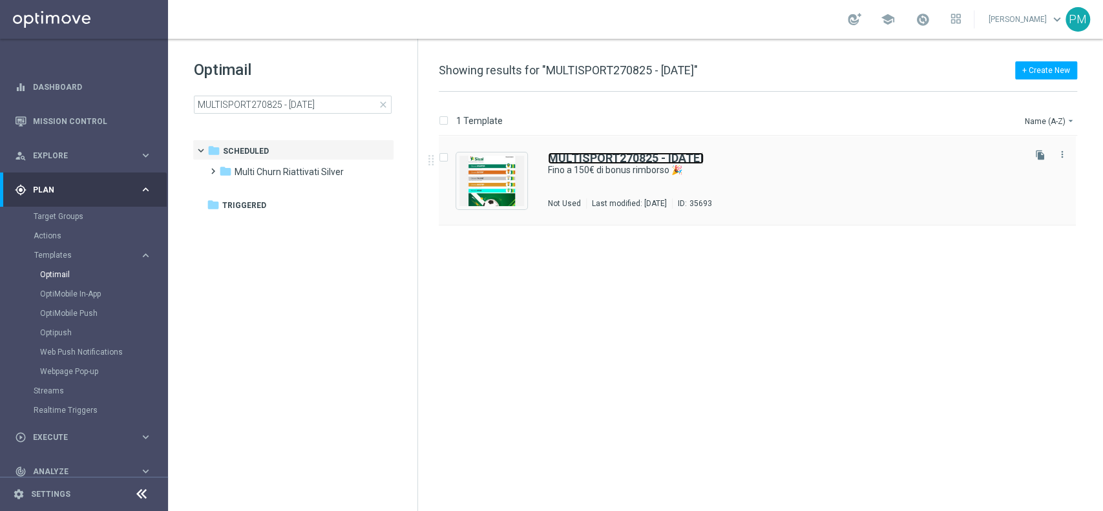
click at [587, 156] on b "MULTISPORT270825 - [DATE]" at bounding box center [626, 158] width 156 height 14
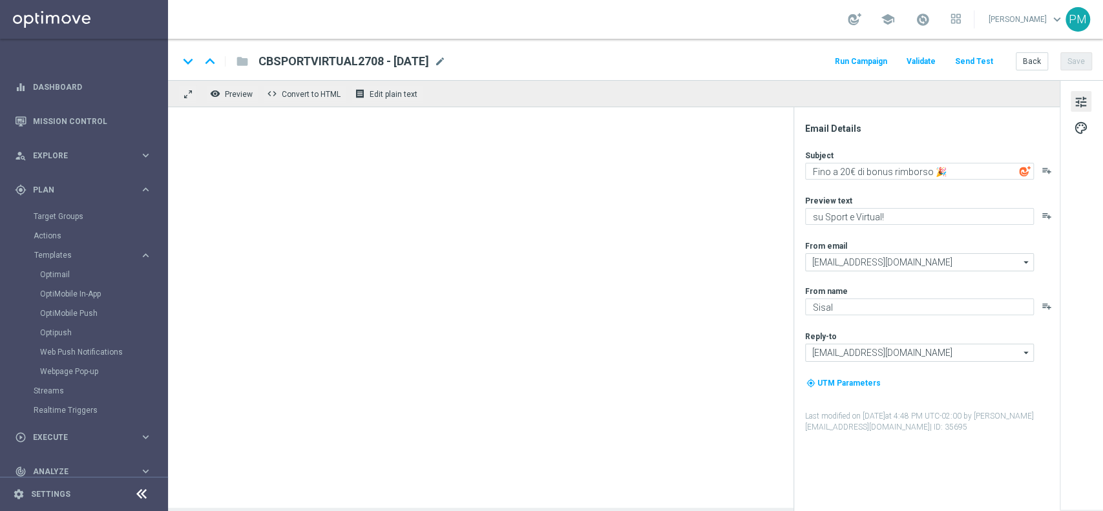
type textarea "Fino a 150€ di bonus rimborso 🎉"
type textarea "su tutto lo Sport!"
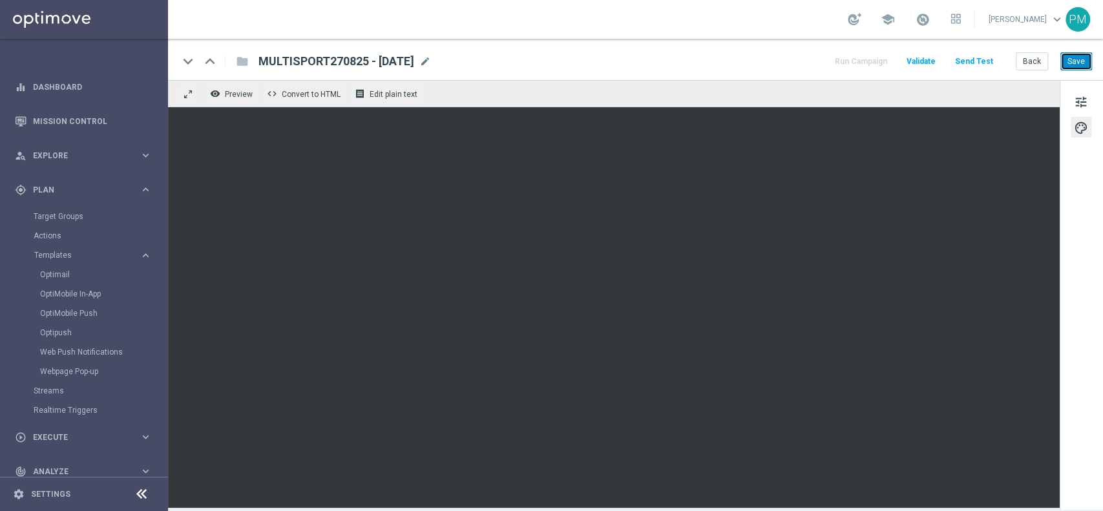
click at [1070, 60] on button "Save" at bounding box center [1076, 61] width 32 height 18
click at [1031, 59] on button "Back" at bounding box center [1031, 61] width 32 height 18
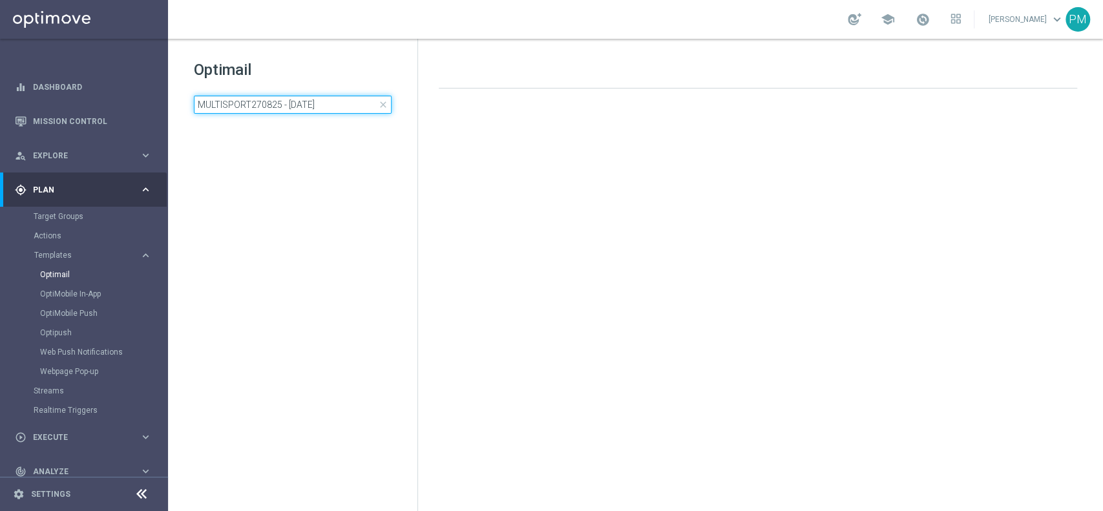
click at [320, 106] on input "MULTISPORT270825 - [DATE]" at bounding box center [293, 105] width 198 height 18
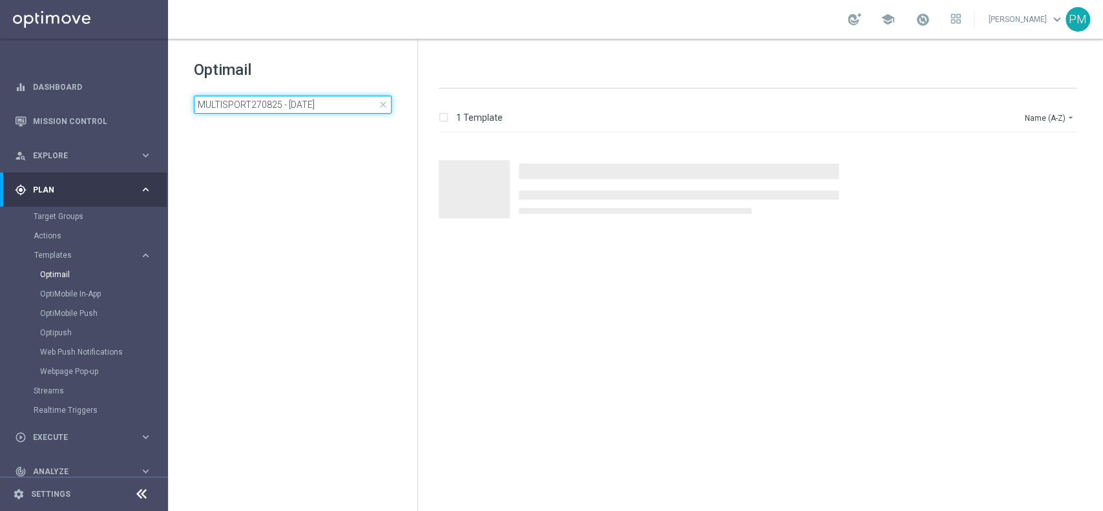
click at [320, 106] on input "MULTISPORT270825 - [DATE]" at bounding box center [293, 105] width 198 height 18
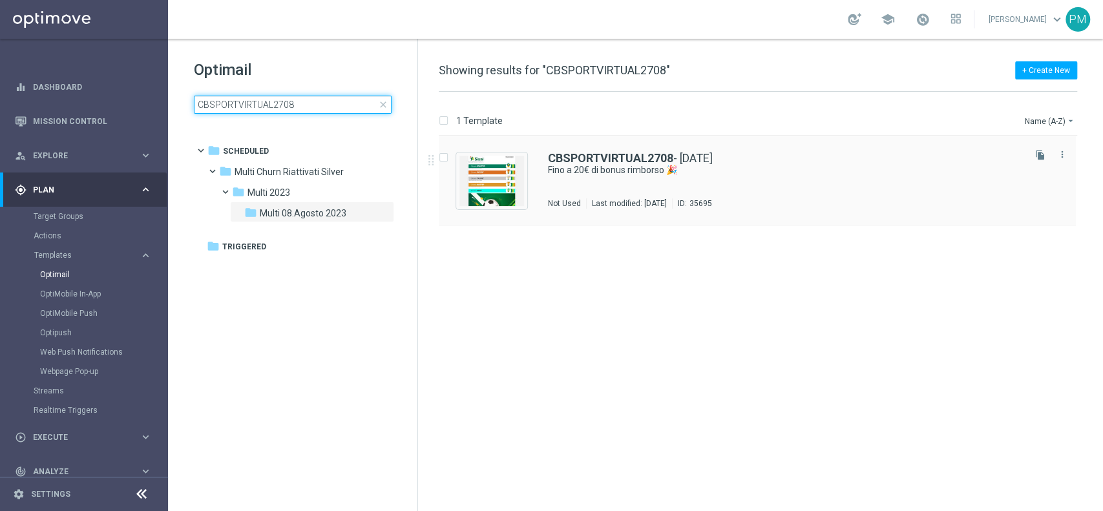
type input "CBSPORTVIRTUAL2708"
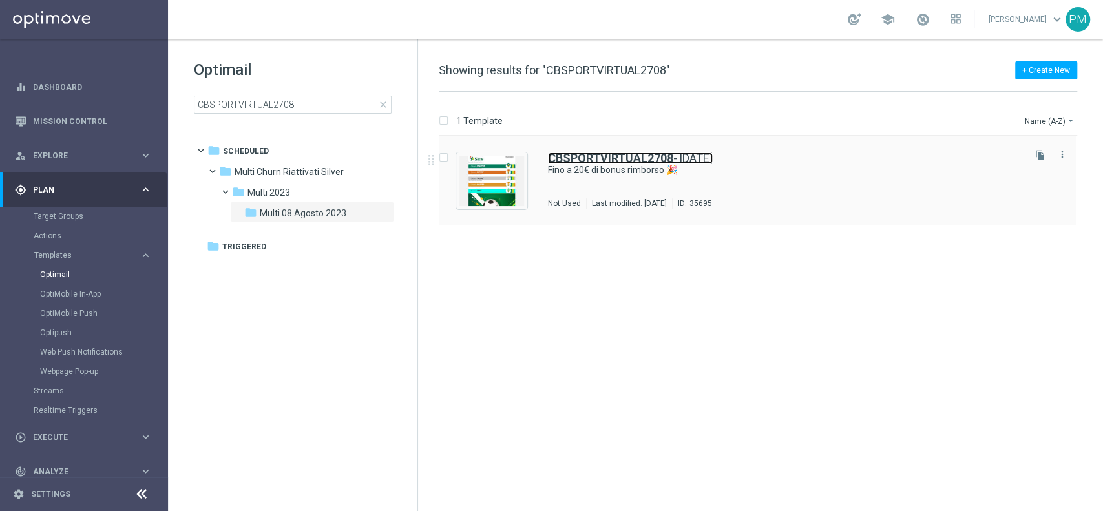
click at [584, 153] on b "CBSPORTVIRTUAL2708" at bounding box center [610, 158] width 125 height 14
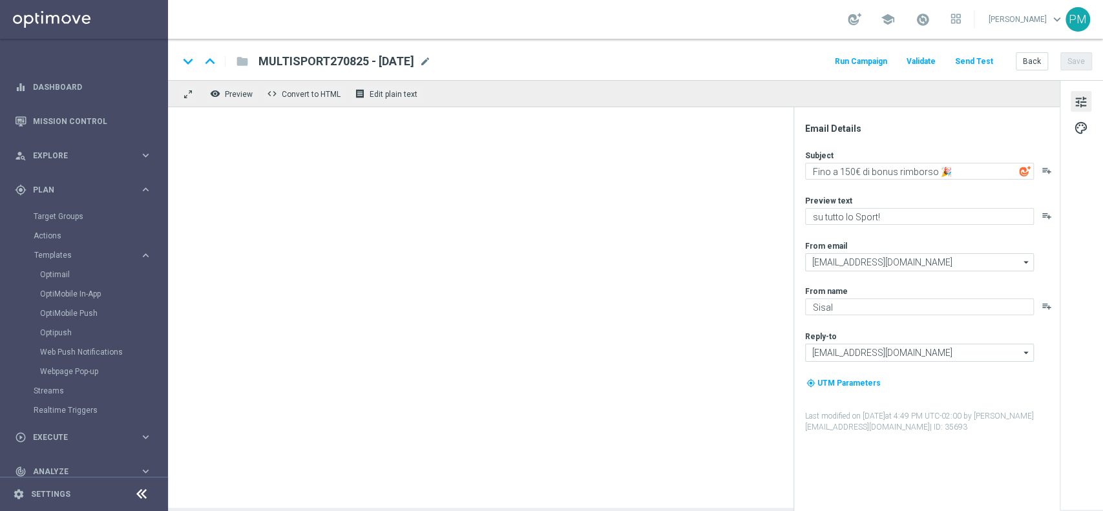
type textarea "Fino a 20€ di bonus rimborso 🎉"
type textarea "su Sport e Virtual!"
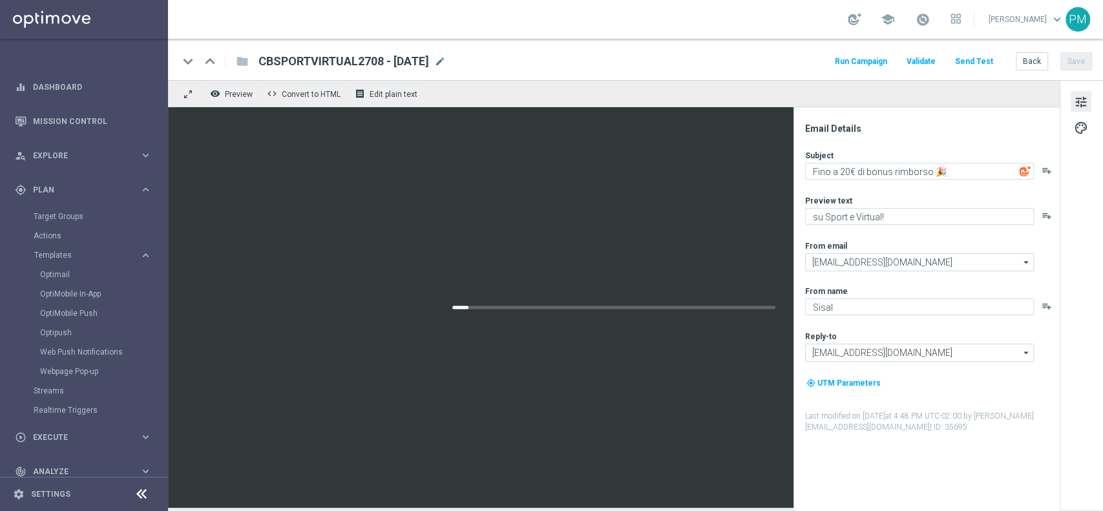
click at [428, 61] on span "CBSPORTVIRTUAL2708 - [DATE]" at bounding box center [343, 62] width 171 height 16
click at [0, 0] on input "CBSPORTVIRTUAL2708 - [DATE]" at bounding box center [0, 0] width 0 height 0
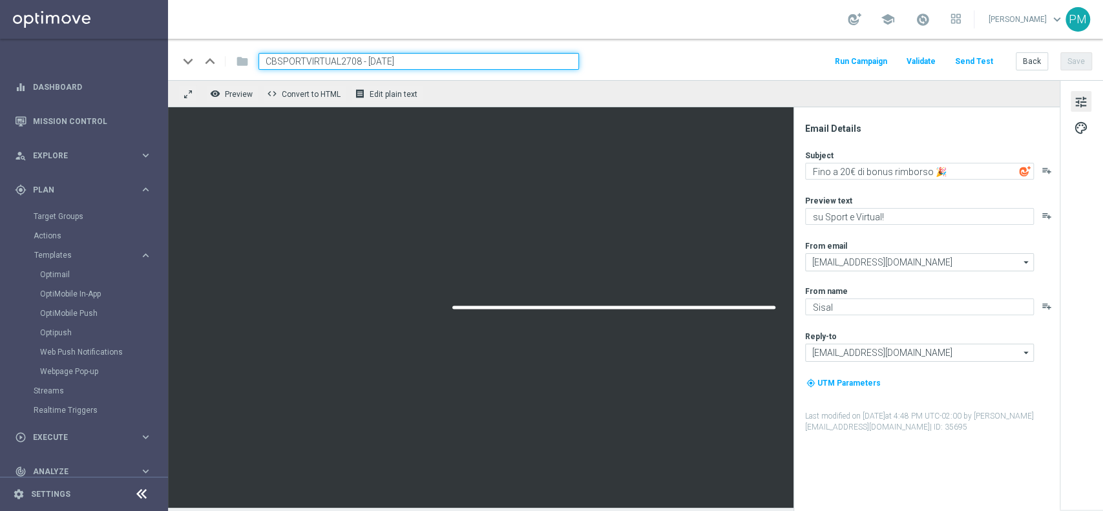
click at [428, 60] on input "CBSPORTVIRTUAL2708 - [DATE]" at bounding box center [418, 61] width 320 height 17
